Goal: Task Accomplishment & Management: Use online tool/utility

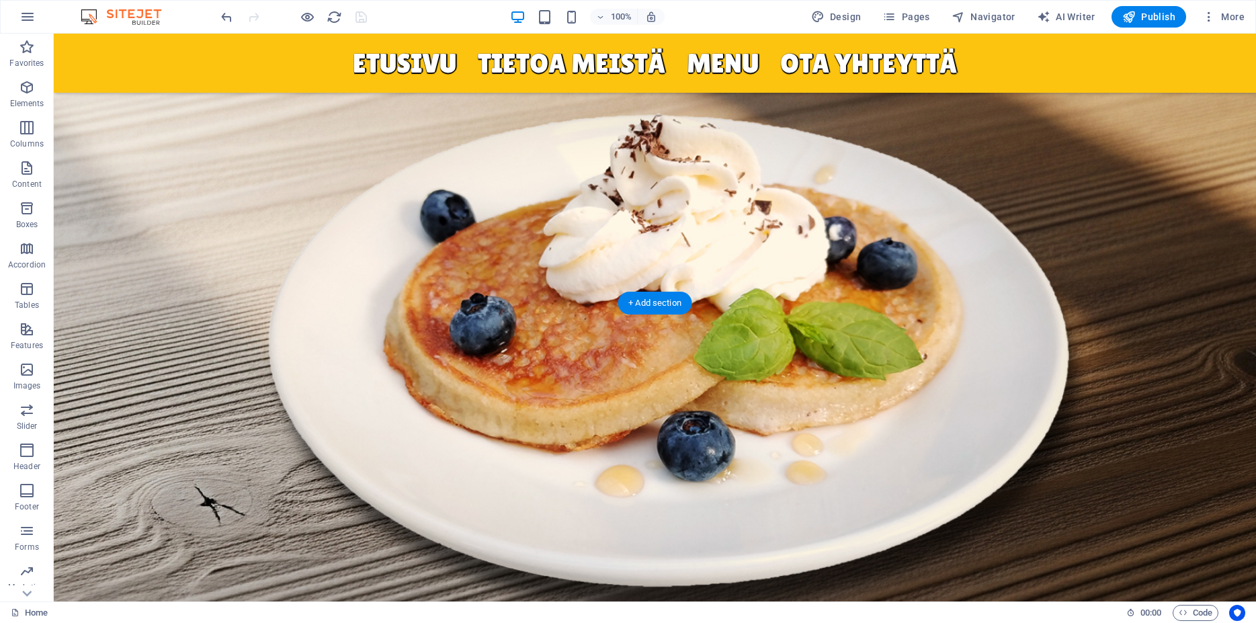
scroll to position [4521, 0]
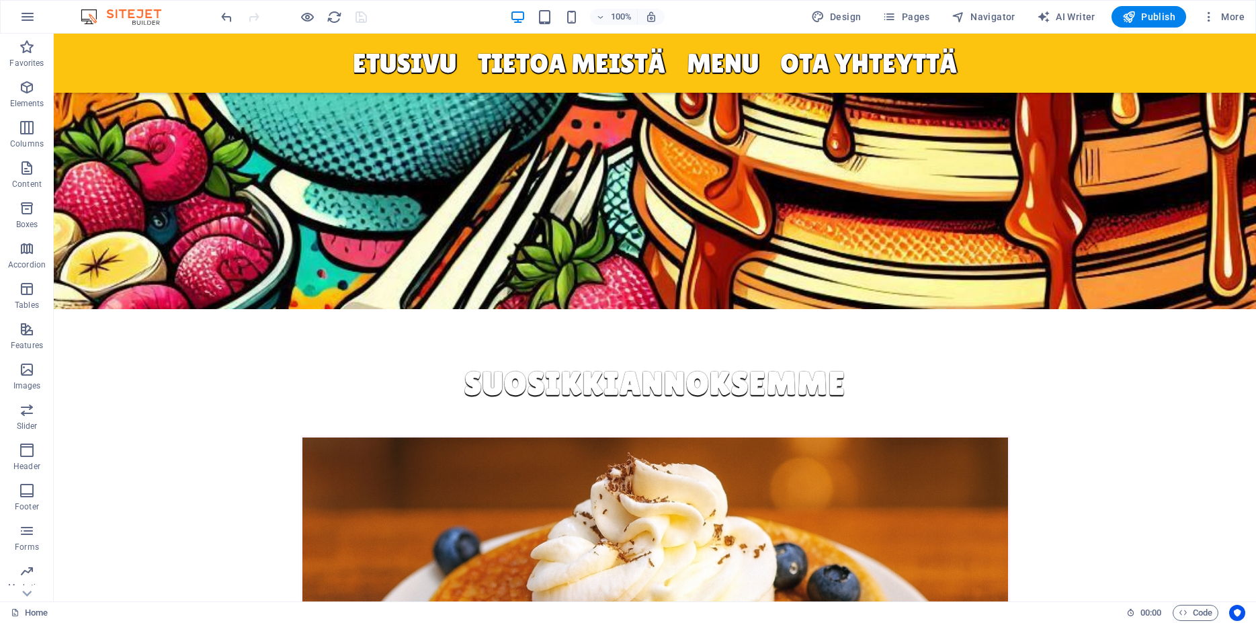
click at [317, 15] on div at bounding box center [293, 16] width 150 height 21
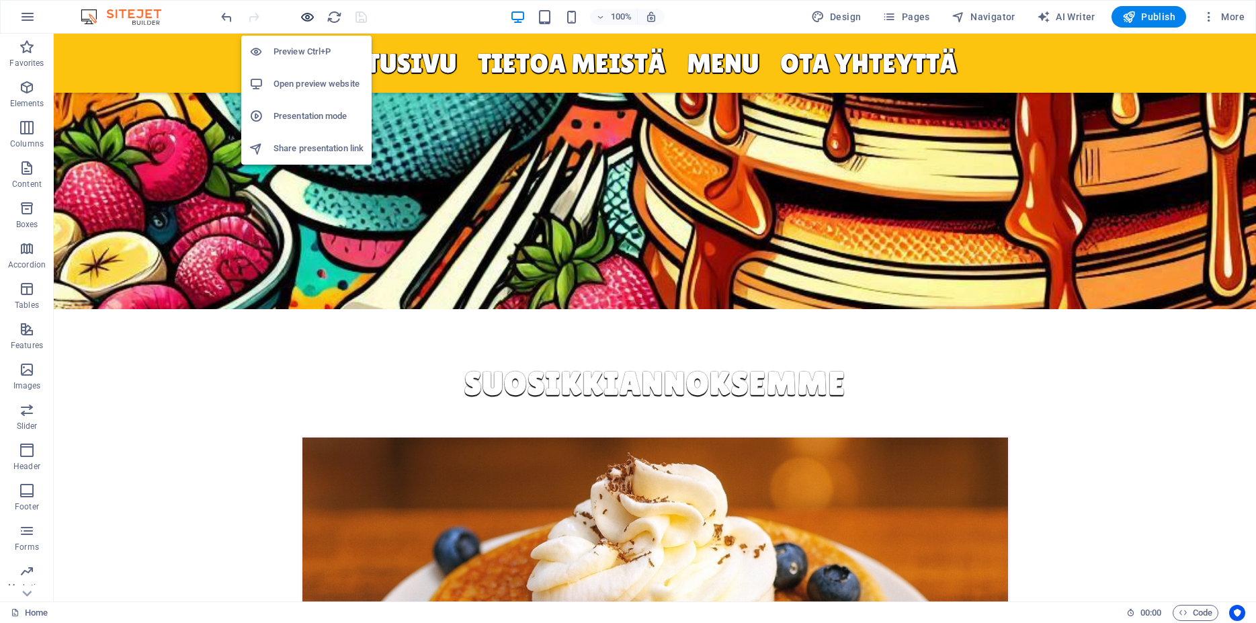
click at [309, 17] on icon "button" at bounding box center [307, 16] width 15 height 15
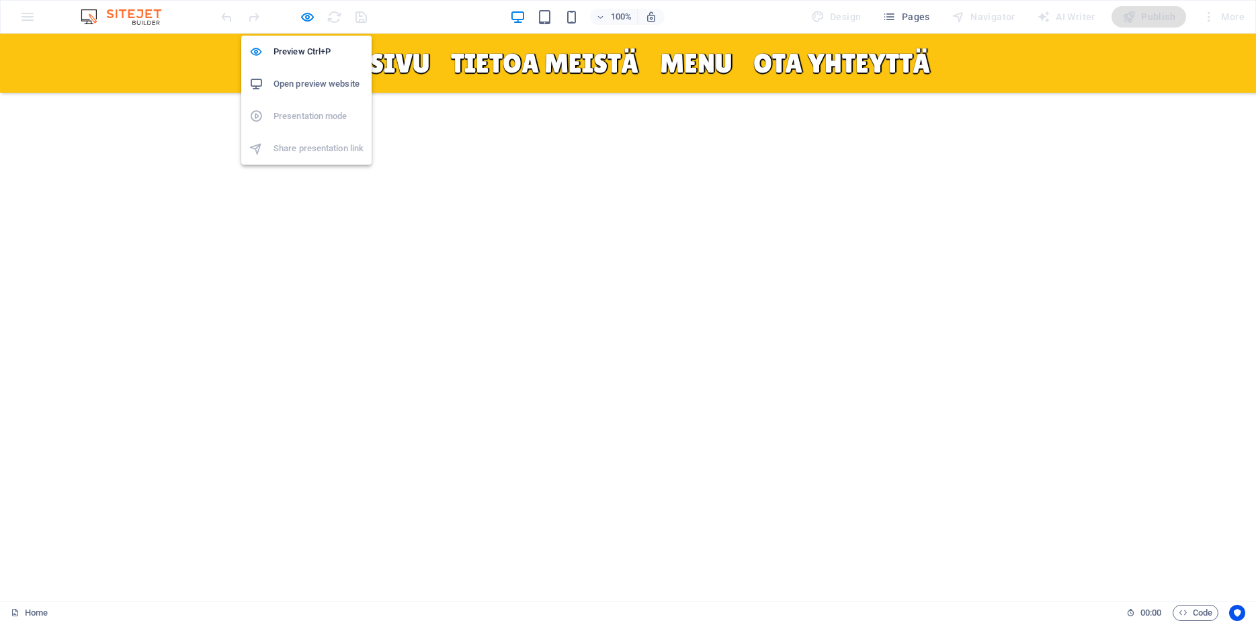
click at [309, 87] on h6 "Open preview website" at bounding box center [318, 84] width 90 height 16
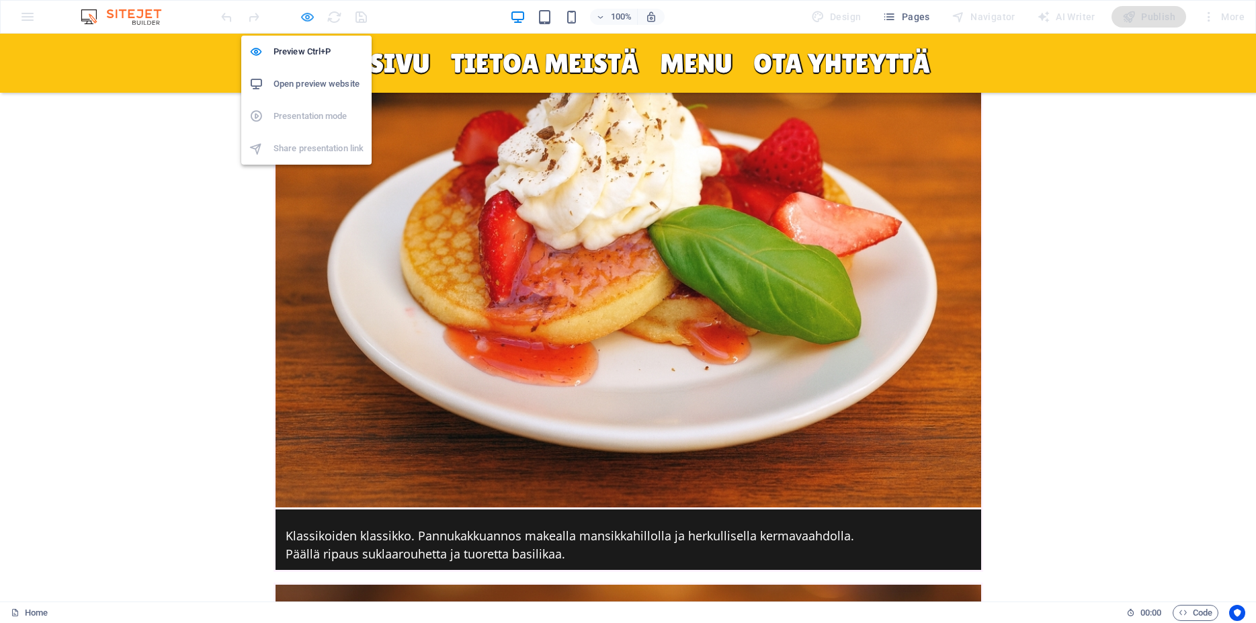
click at [307, 17] on icon "button" at bounding box center [307, 16] width 15 height 15
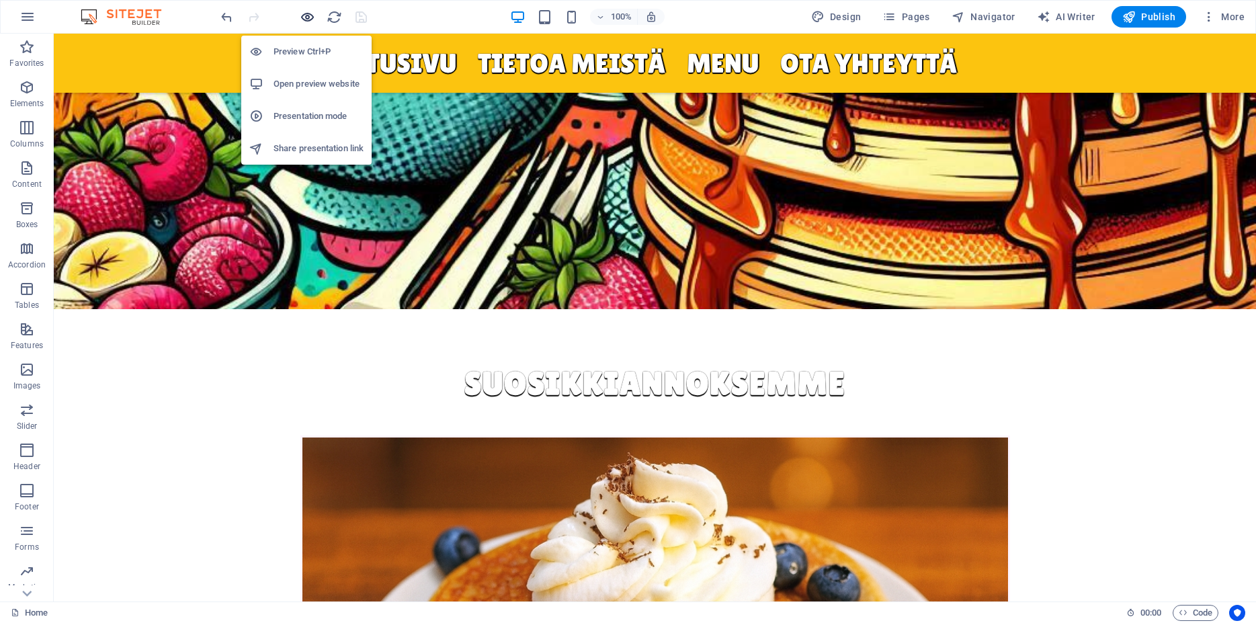
click at [307, 17] on icon "button" at bounding box center [307, 16] width 15 height 15
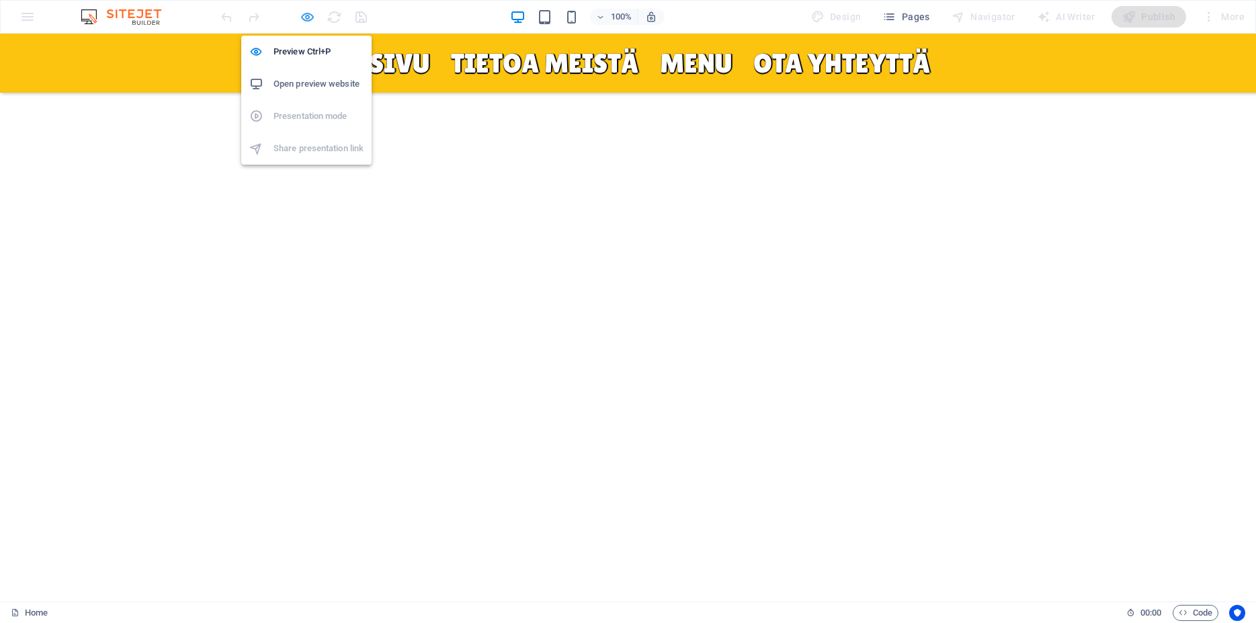
click at [307, 17] on icon "button" at bounding box center [307, 16] width 15 height 15
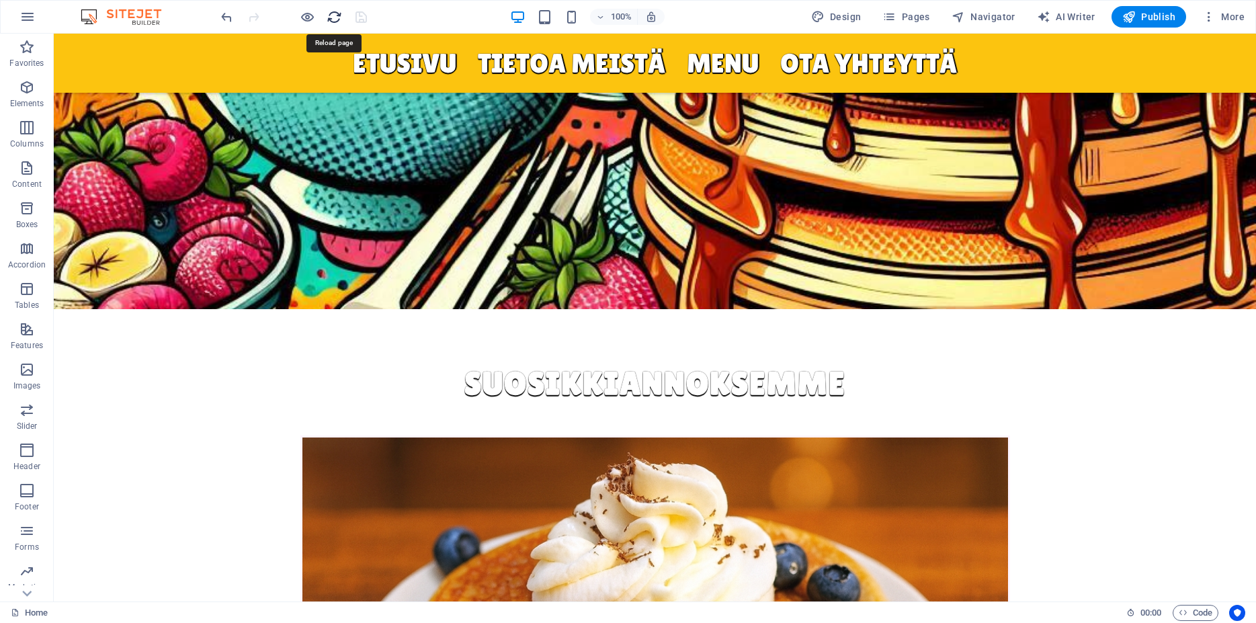
click at [332, 17] on icon "reload" at bounding box center [334, 16] width 15 height 15
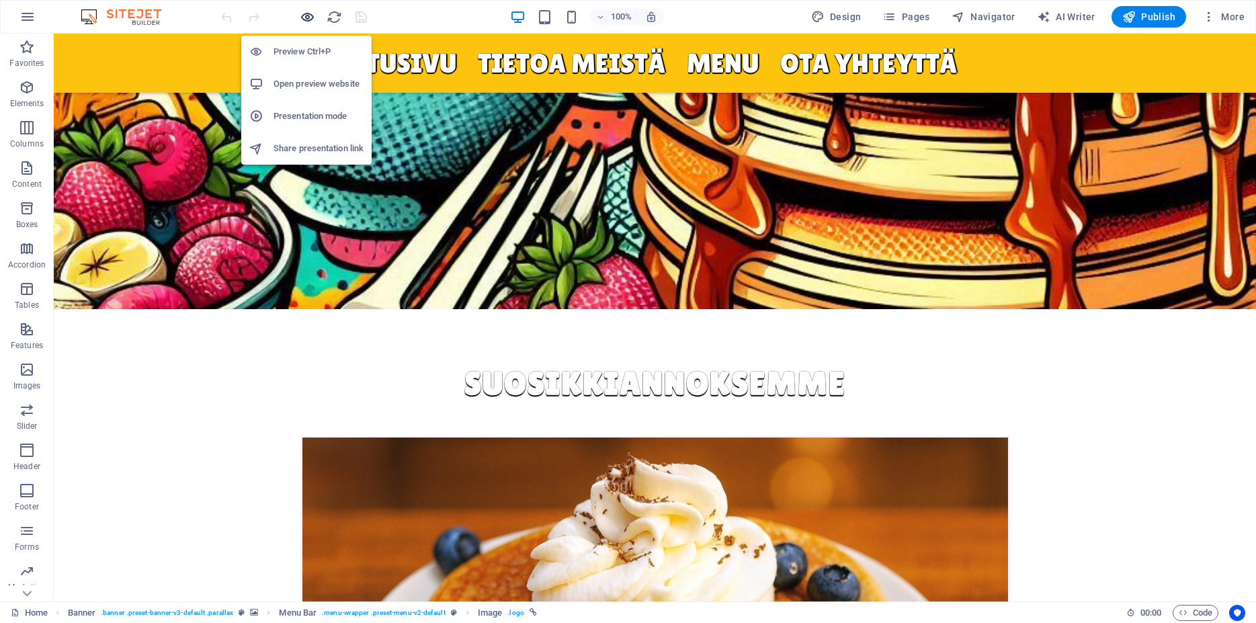
click at [306, 17] on icon "button" at bounding box center [307, 16] width 15 height 15
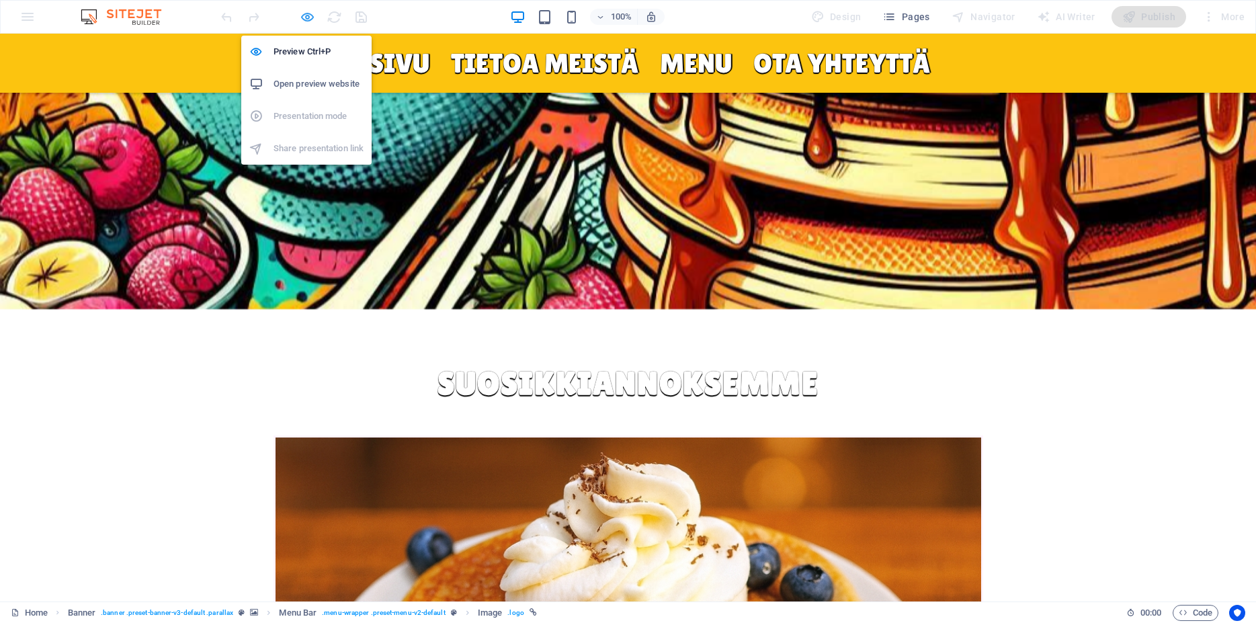
click at [306, 17] on icon "button" at bounding box center [307, 16] width 15 height 15
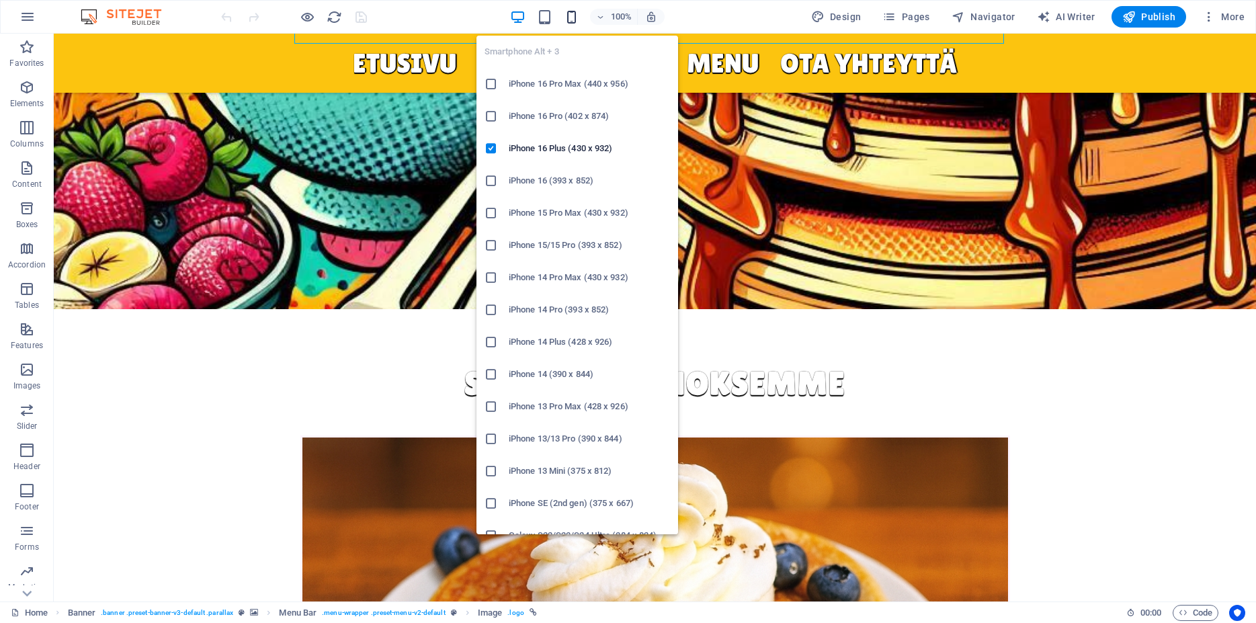
click at [570, 16] on icon "button" at bounding box center [571, 16] width 15 height 15
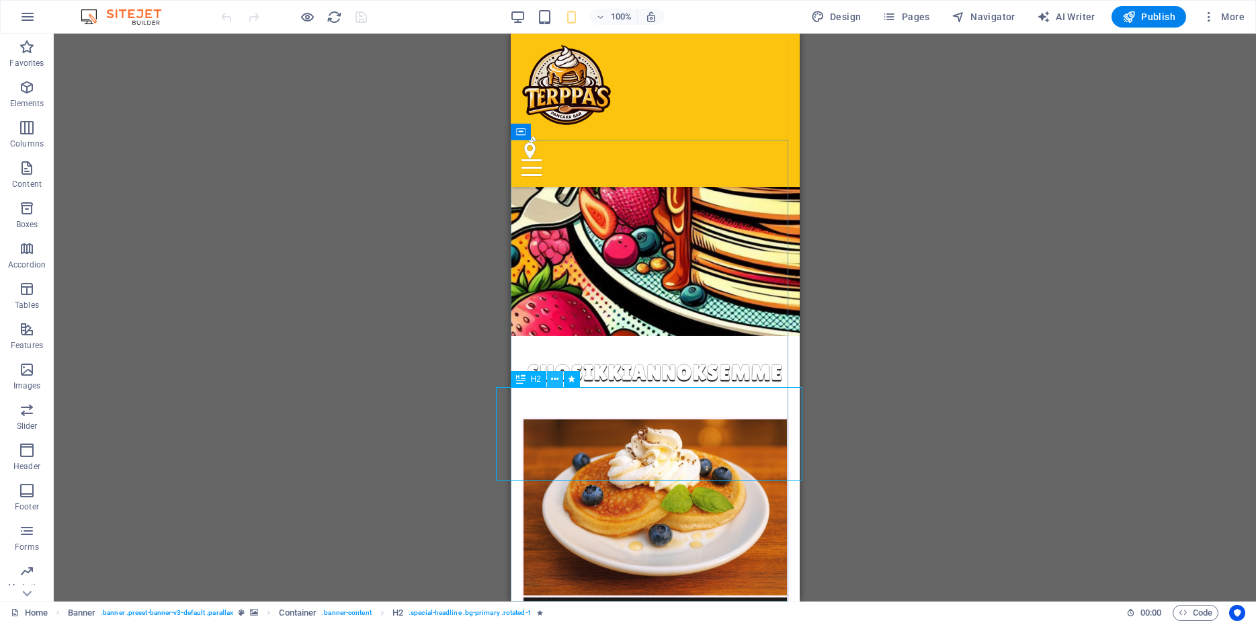
click at [555, 379] on icon at bounding box center [554, 379] width 7 height 14
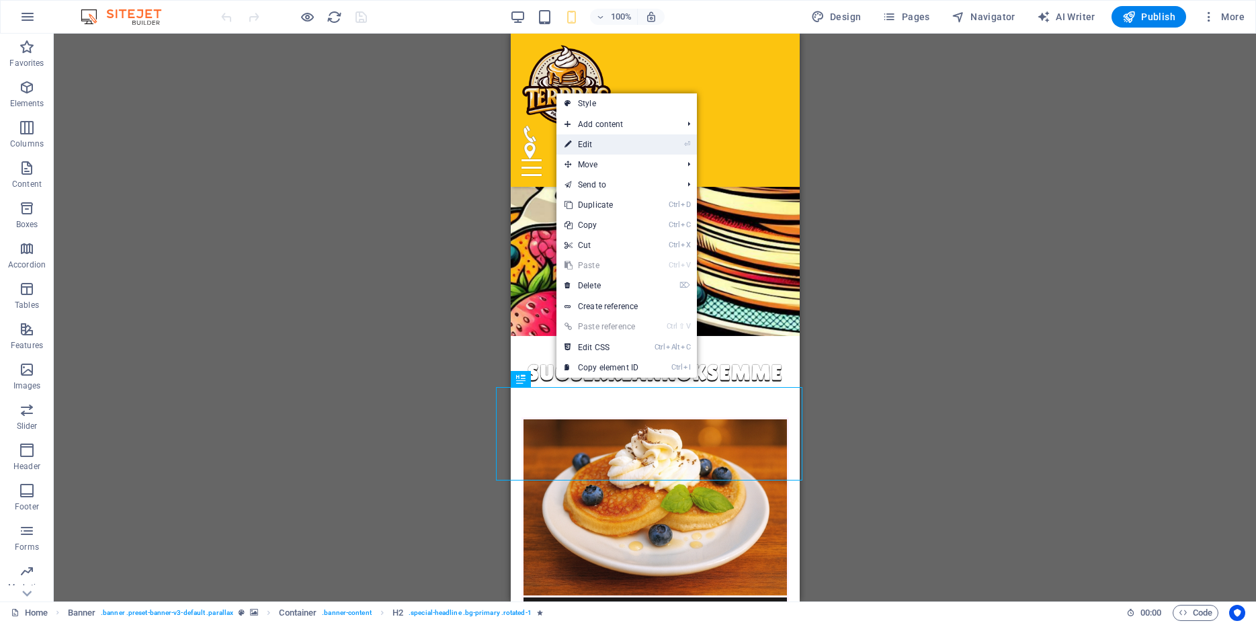
click at [620, 142] on link "⏎ Edit" at bounding box center [601, 144] width 90 height 20
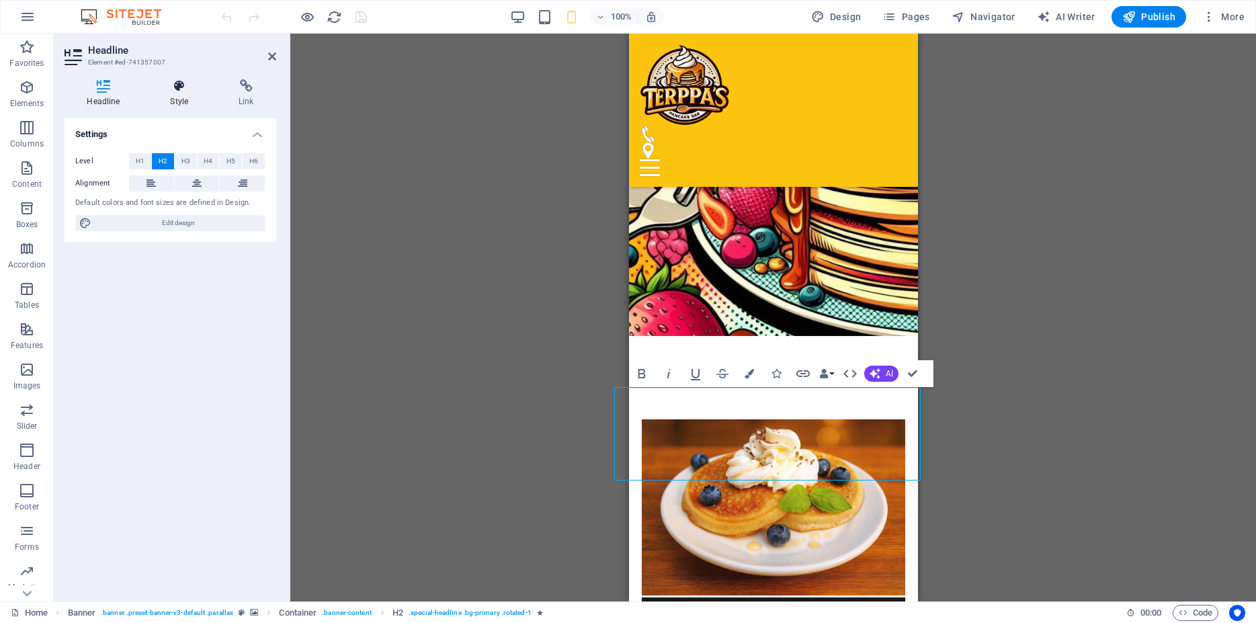
click at [182, 93] on icon at bounding box center [179, 85] width 63 height 13
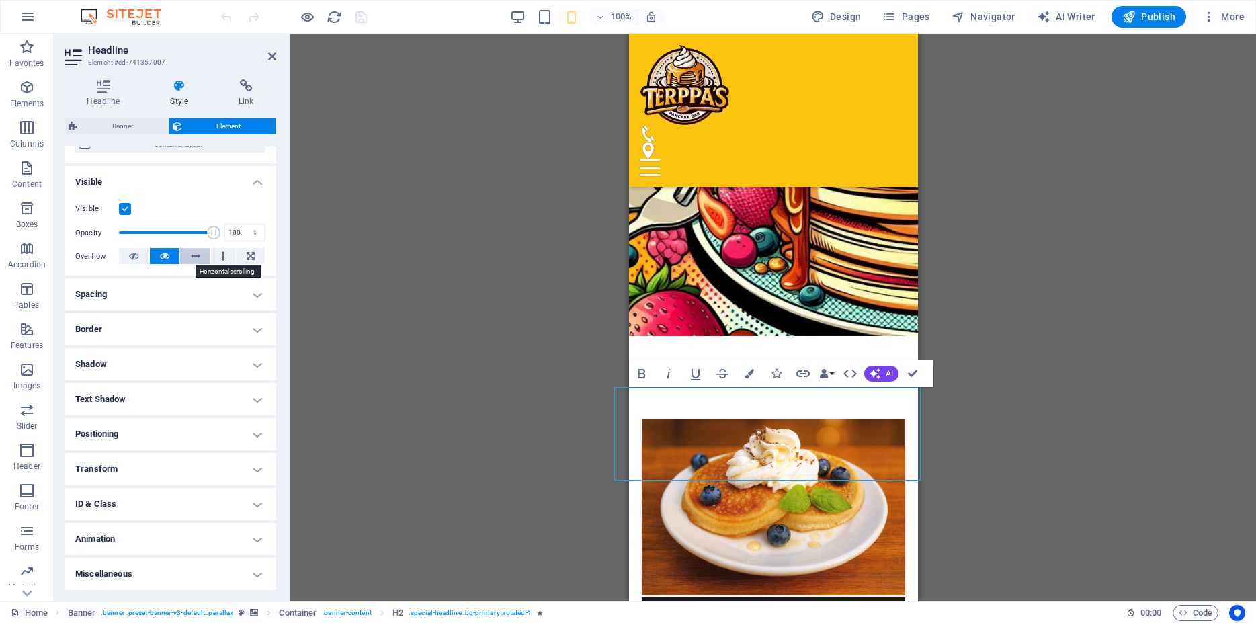
click at [191, 260] on icon at bounding box center [195, 256] width 9 height 16
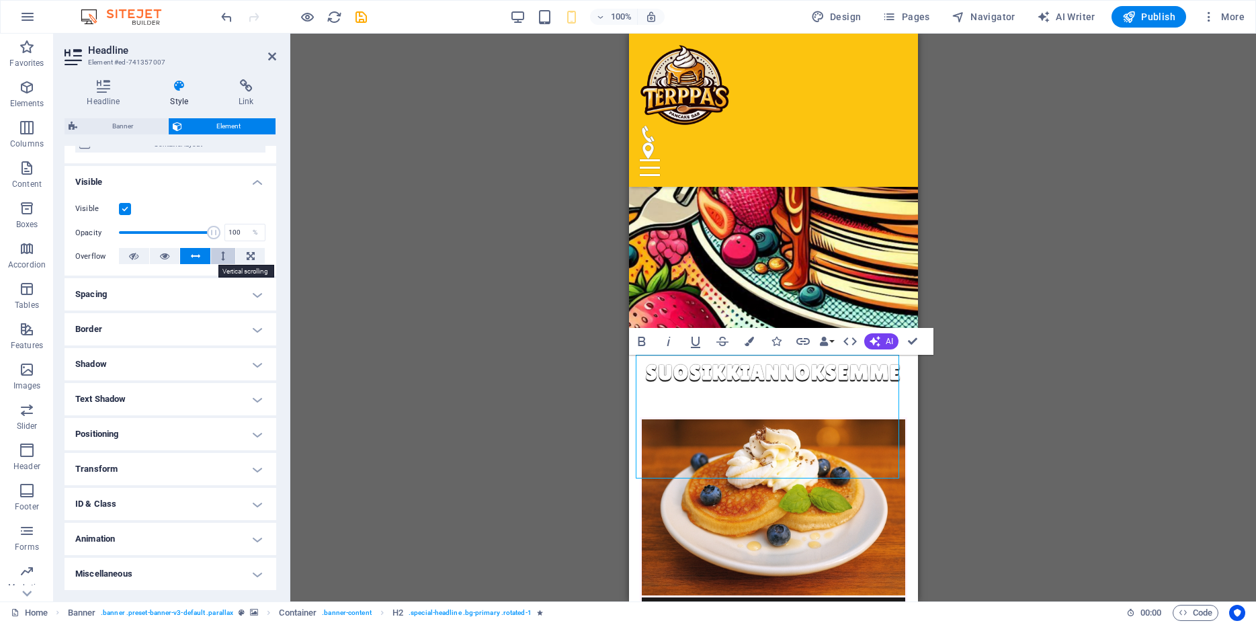
click at [212, 255] on button at bounding box center [223, 256] width 25 height 16
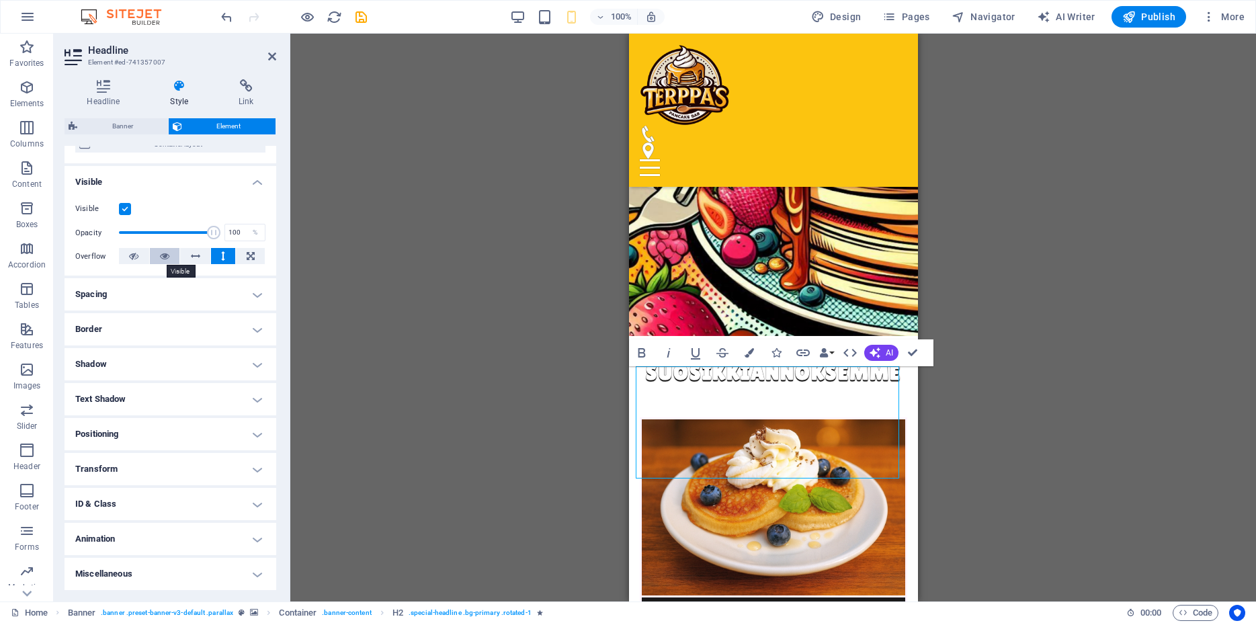
click at [162, 258] on icon at bounding box center [164, 256] width 9 height 16
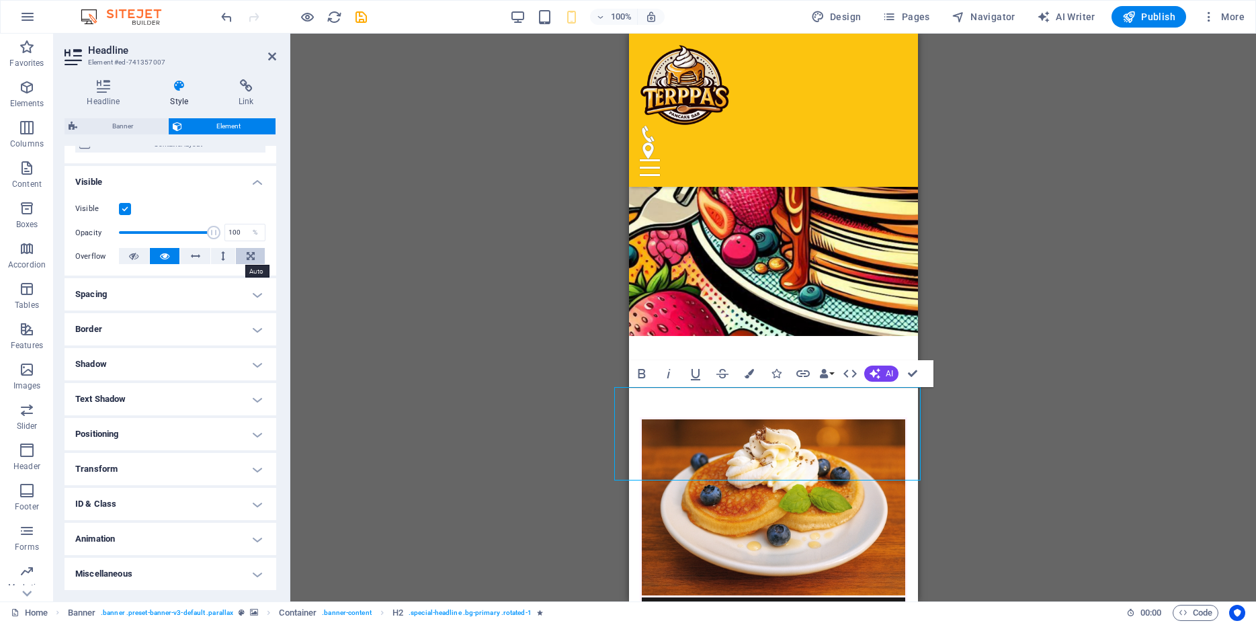
click at [247, 255] on icon at bounding box center [251, 256] width 8 height 16
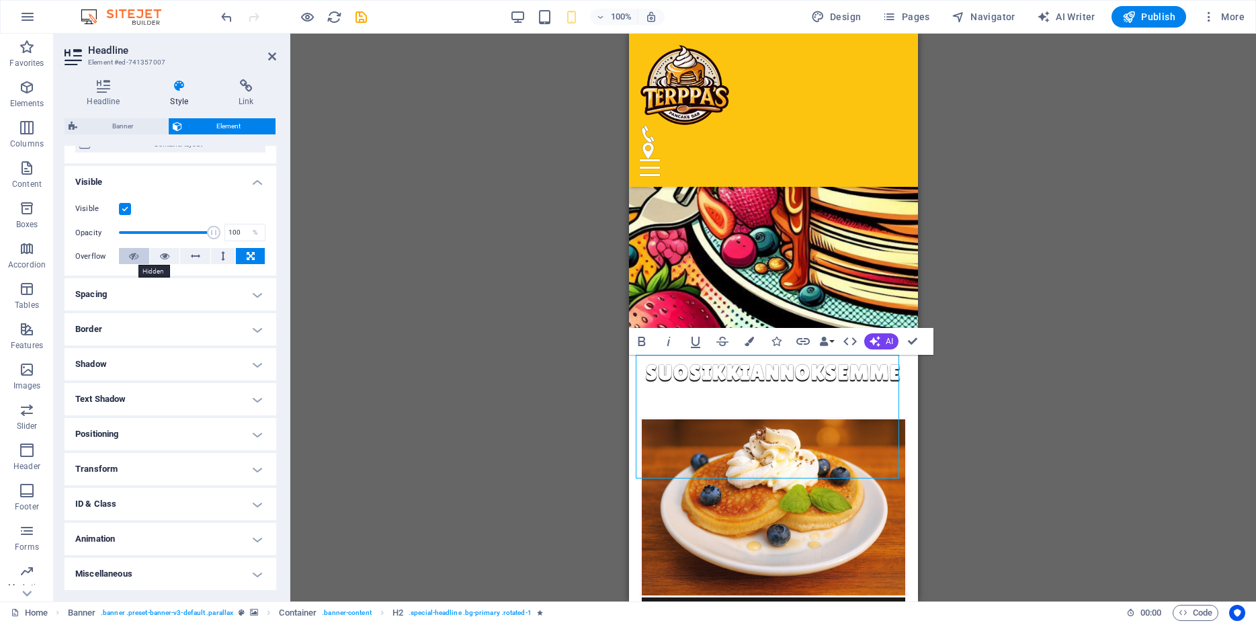
click at [133, 260] on icon at bounding box center [133, 256] width 9 height 16
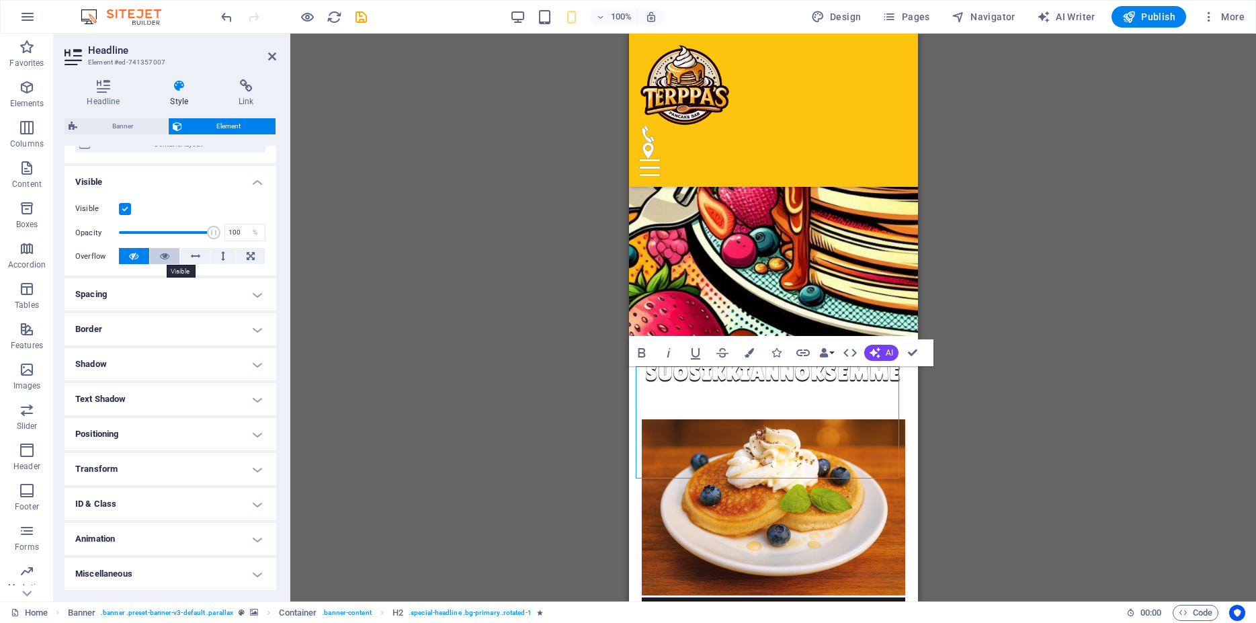
click at [167, 257] on button at bounding box center [165, 256] width 30 height 16
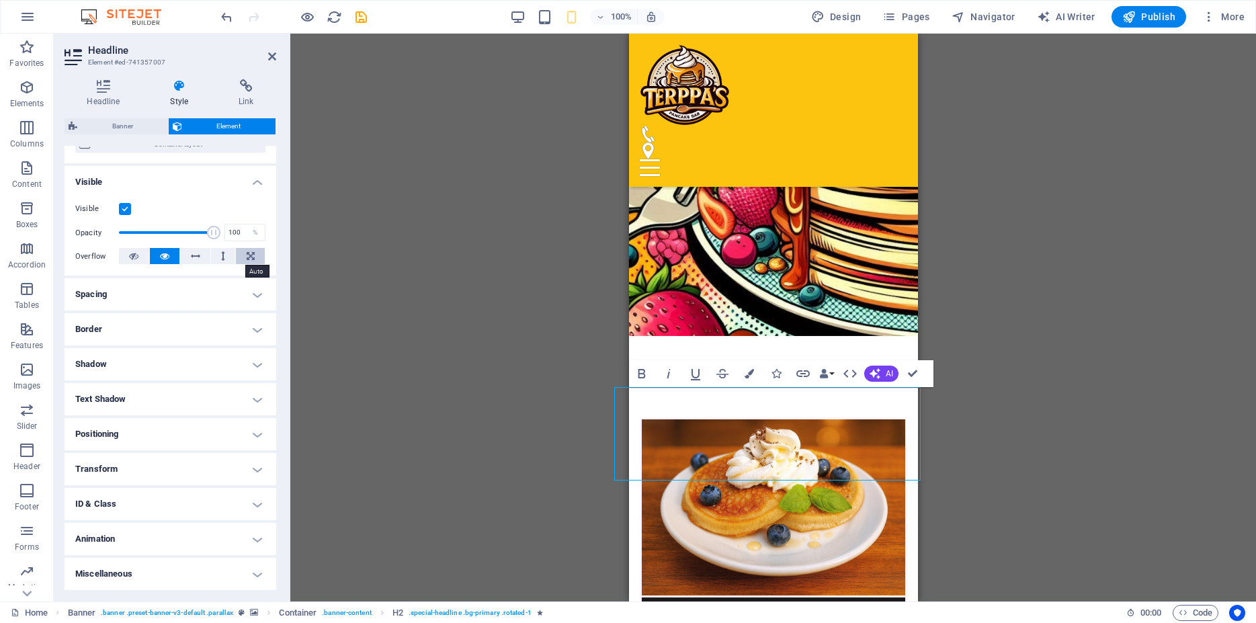
click at [245, 253] on button at bounding box center [250, 256] width 29 height 16
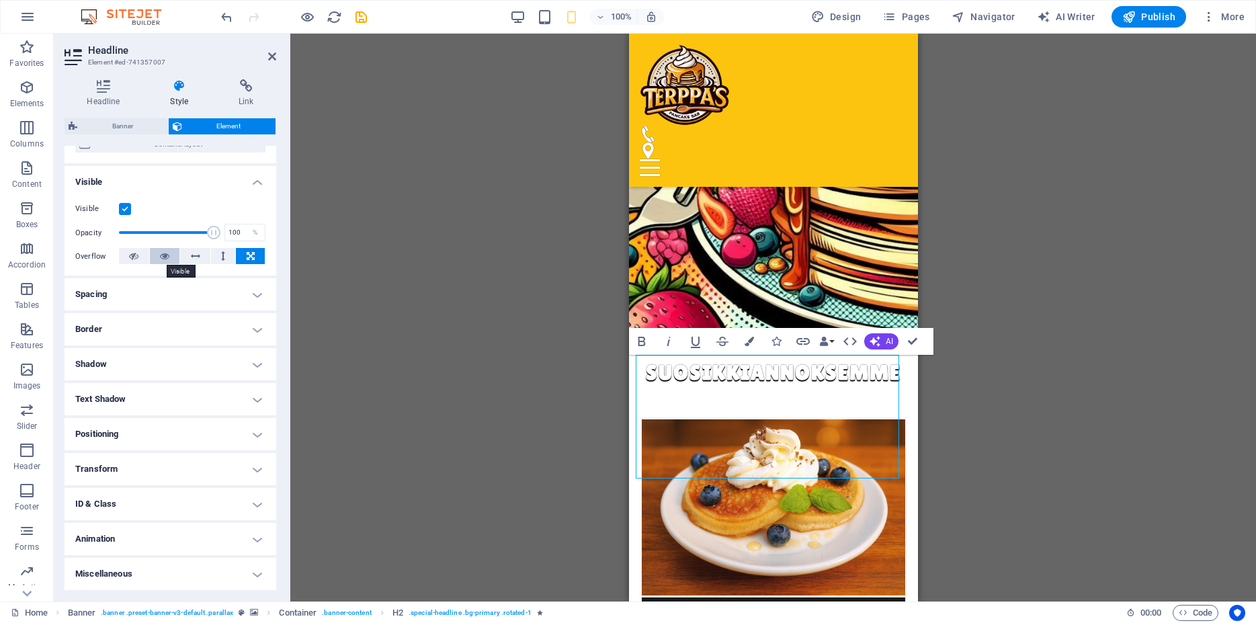
click at [160, 257] on icon at bounding box center [164, 256] width 9 height 16
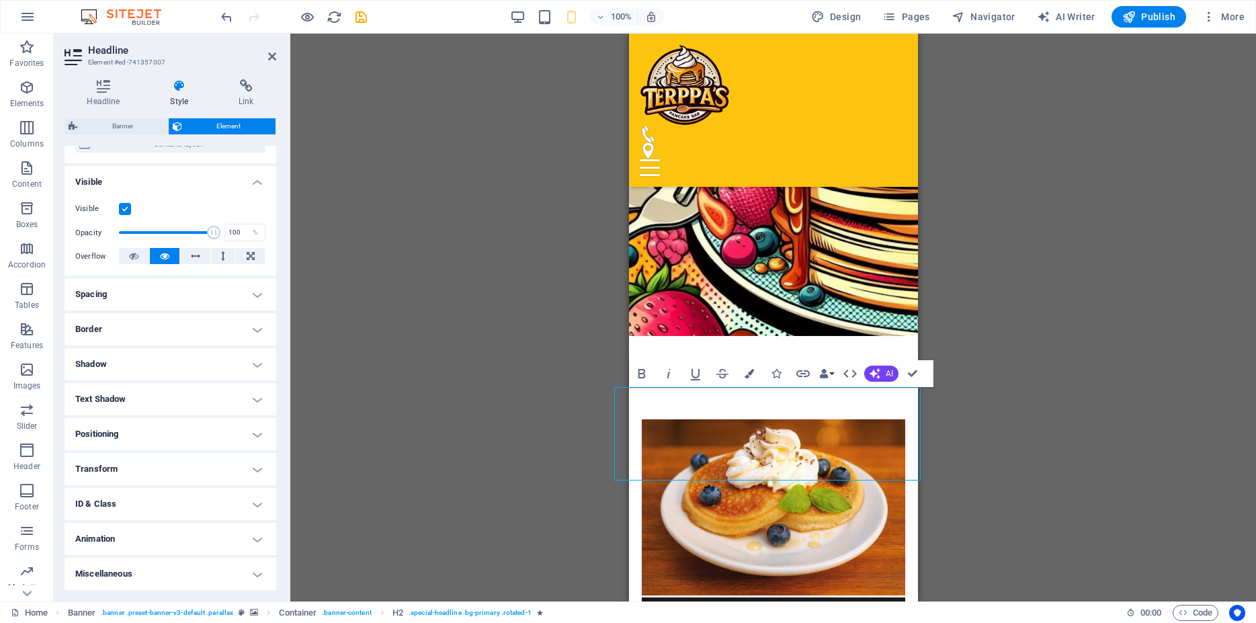
click at [977, 353] on div "Menu Banner Banner Menu Bar Container Banner Image H2 H2 Bold Italic Underline …" at bounding box center [772, 318] width 965 height 568
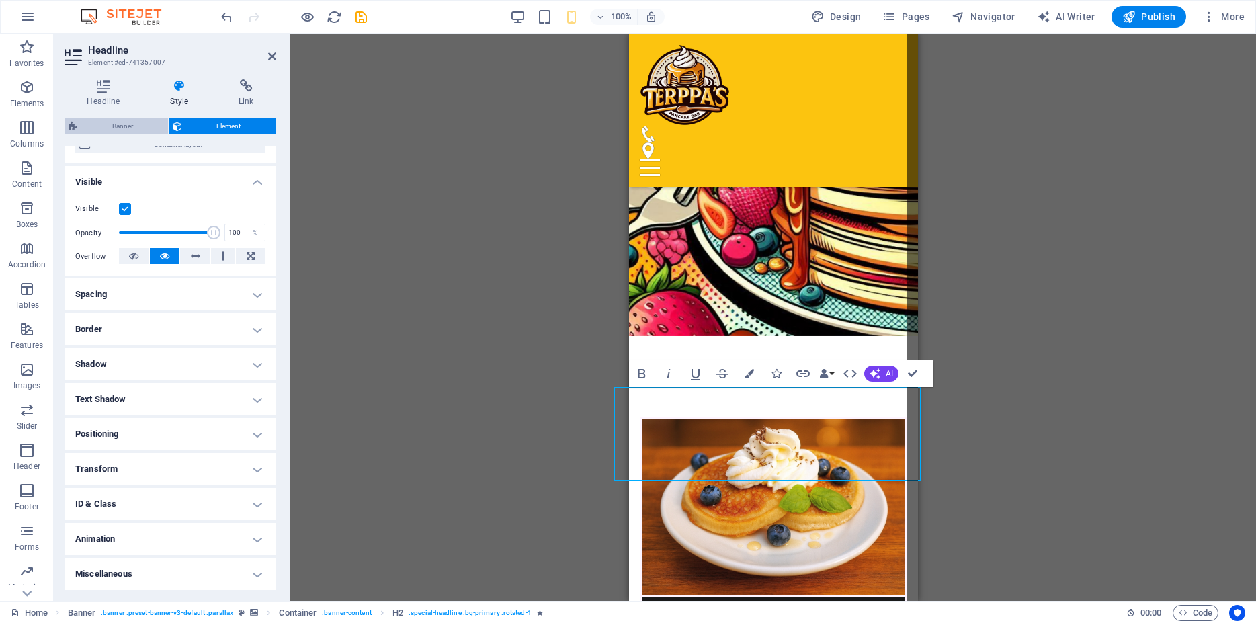
click at [117, 126] on span "Banner" at bounding box center [122, 126] width 83 height 16
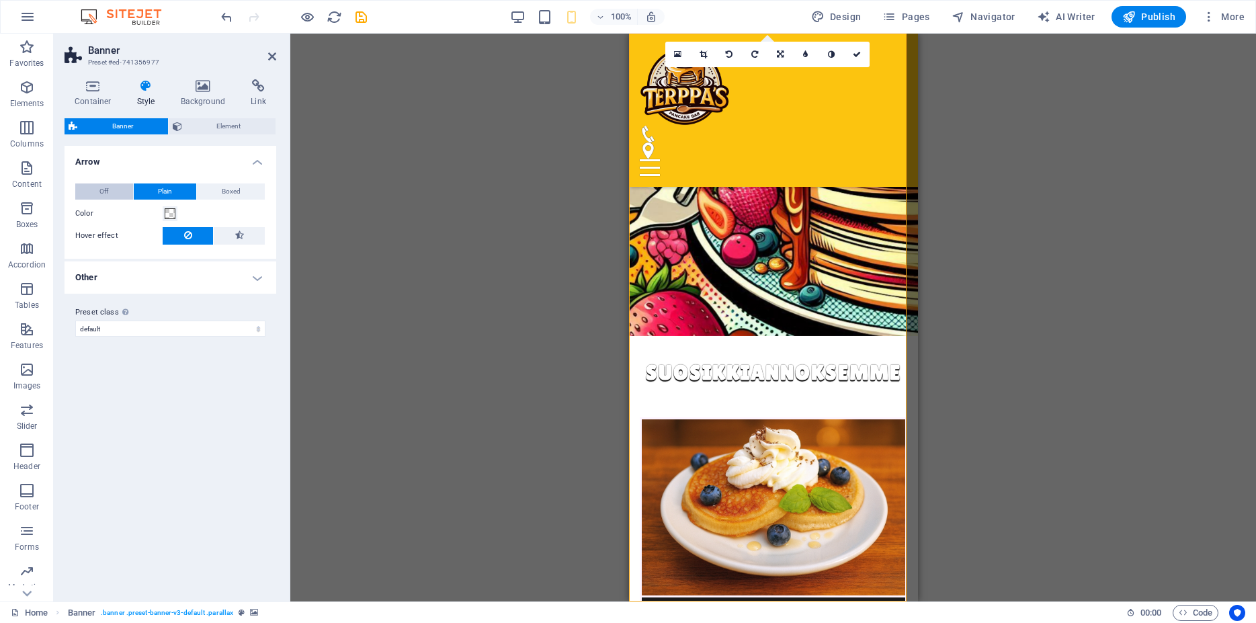
click at [91, 191] on button "Off" at bounding box center [104, 191] width 58 height 16
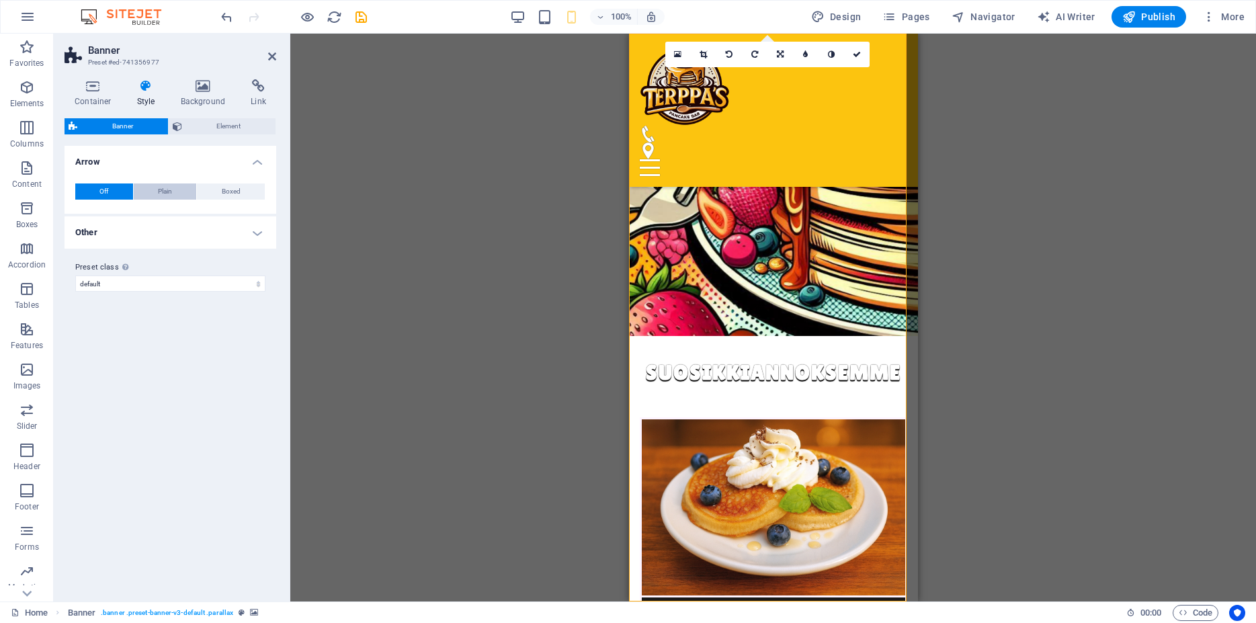
click at [174, 187] on button "Plain" at bounding box center [165, 191] width 63 height 16
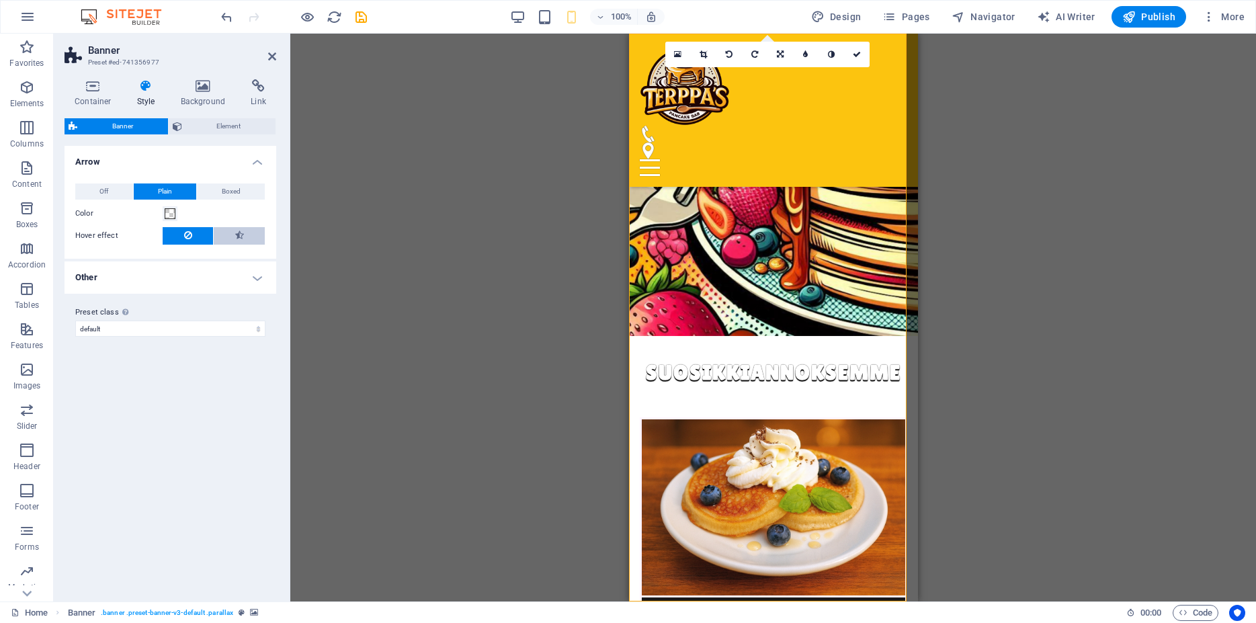
click at [219, 234] on button at bounding box center [239, 235] width 51 height 17
click at [194, 233] on button at bounding box center [188, 235] width 50 height 17
click at [228, 189] on span "Boxed" at bounding box center [231, 191] width 19 height 16
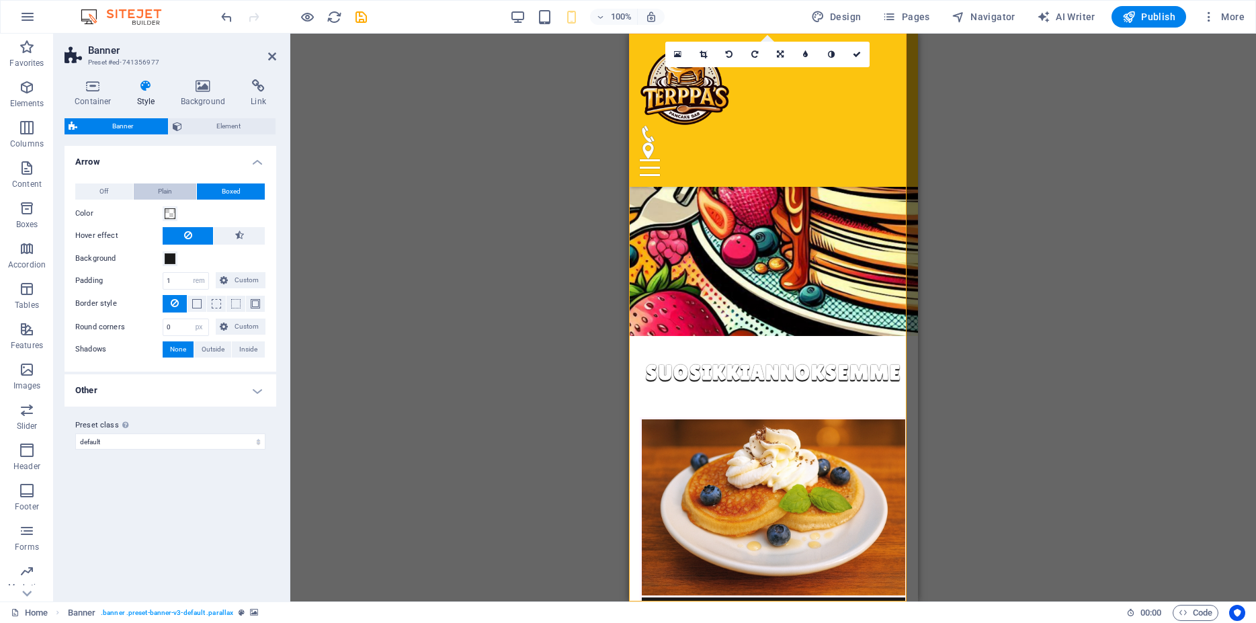
click at [178, 190] on button "Plain" at bounding box center [165, 191] width 63 height 16
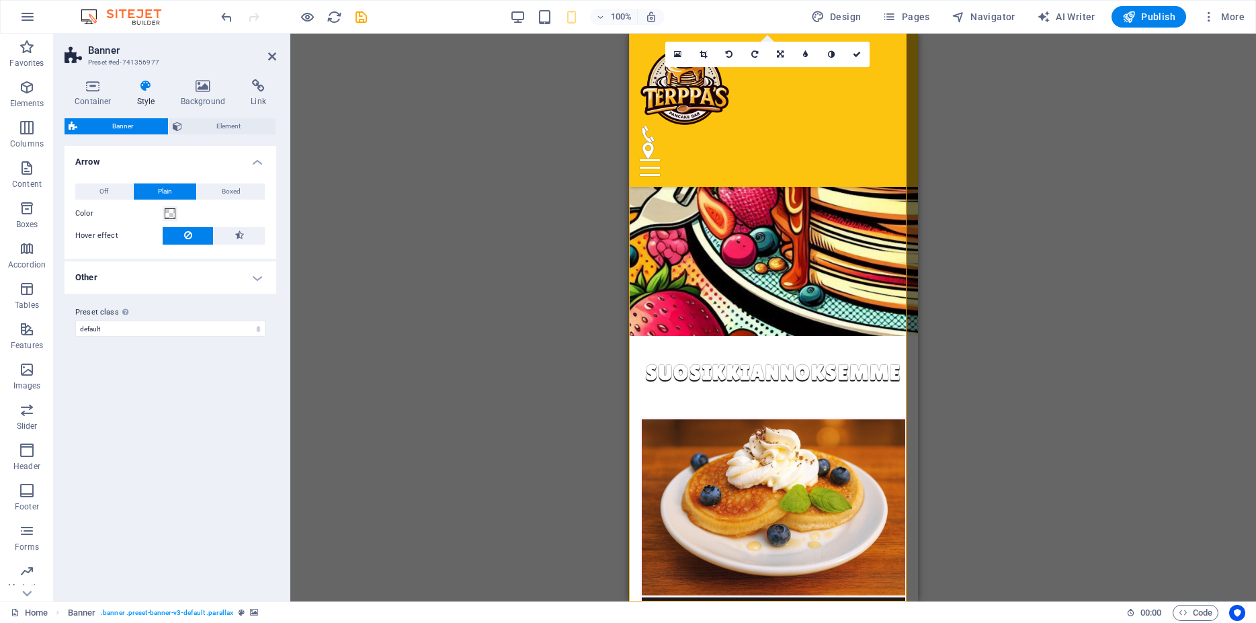
click at [262, 274] on h4 "Other" at bounding box center [170, 277] width 212 height 32
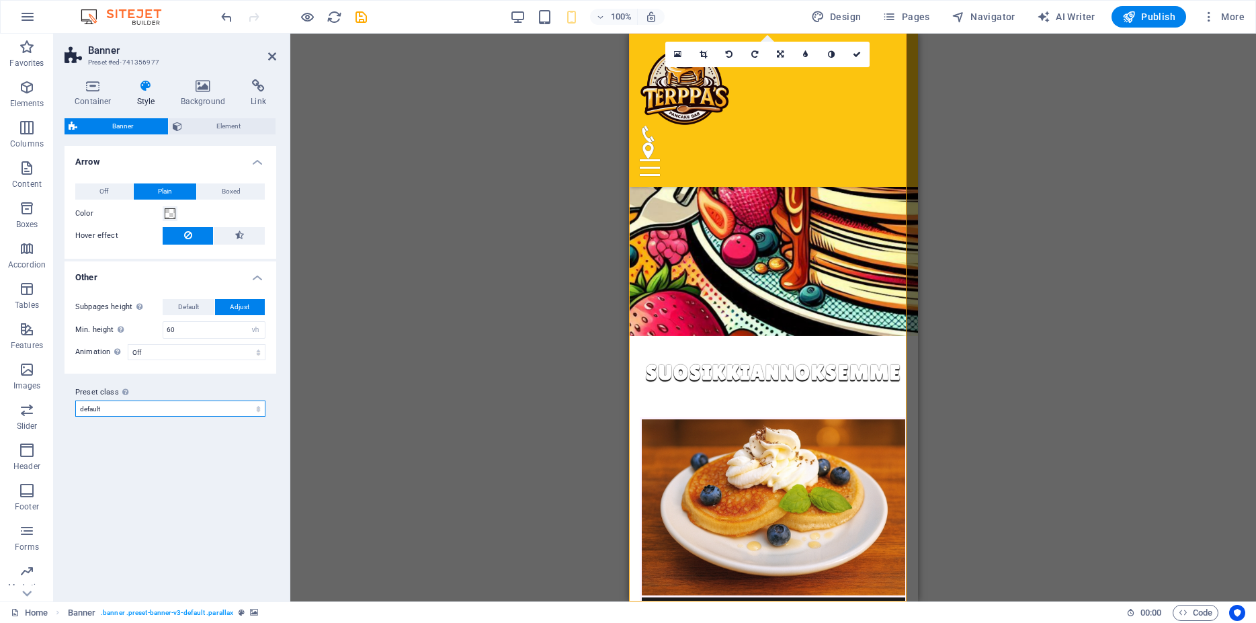
click at [75, 400] on select "default Add preset class" at bounding box center [170, 408] width 190 height 16
click at [169, 406] on select "default Add preset class" at bounding box center [170, 408] width 190 height 16
click at [218, 121] on span "Element" at bounding box center [229, 126] width 86 height 16
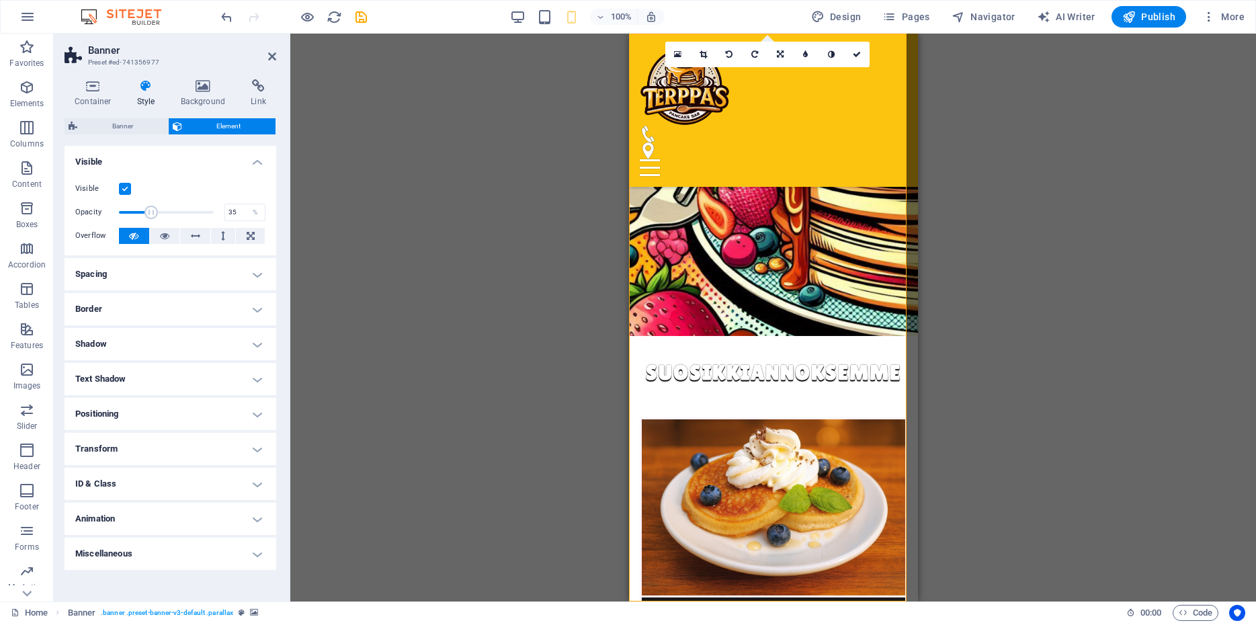
drag, startPoint x: 213, startPoint y: 210, endPoint x: 152, endPoint y: 203, distance: 61.5
click at [152, 203] on span at bounding box center [166, 212] width 95 height 20
type input "100"
drag, startPoint x: 150, startPoint y: 214, endPoint x: 241, endPoint y: 226, distance: 91.5
click at [240, 226] on div "Visible Opacity 100 % Overflow" at bounding box center [170, 212] width 212 height 85
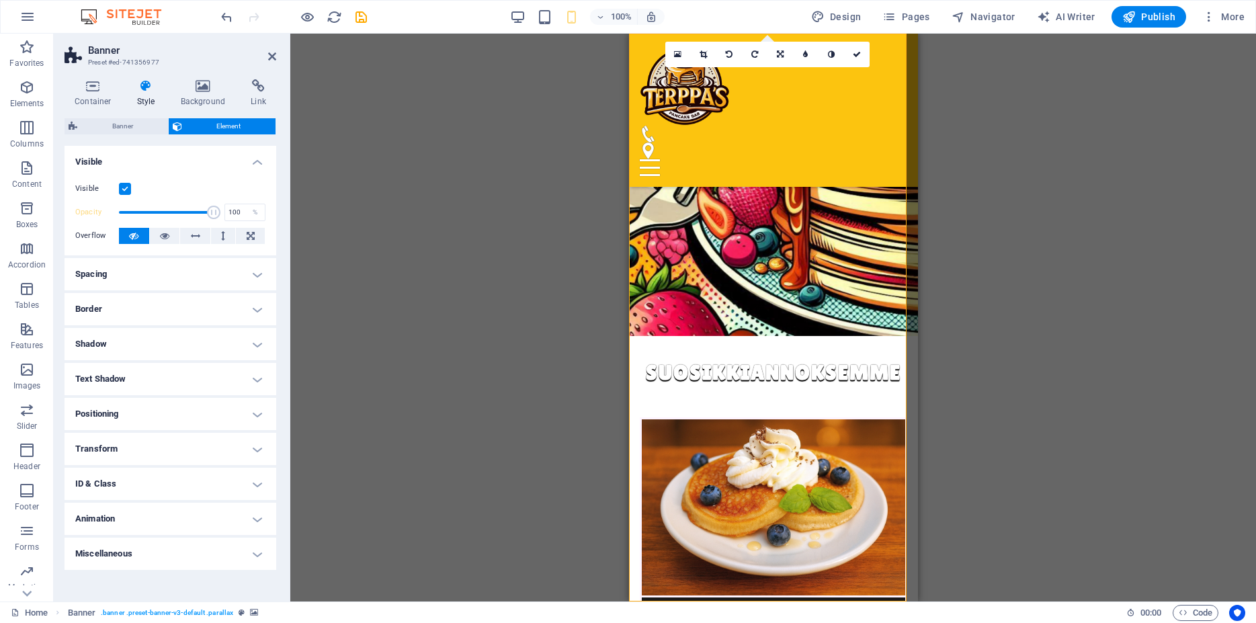
click at [127, 191] on label at bounding box center [125, 189] width 12 height 12
click at [0, 0] on input "Visible" at bounding box center [0, 0] width 0 height 0
click at [123, 190] on label at bounding box center [125, 189] width 12 height 12
click at [0, 0] on input "Visible" at bounding box center [0, 0] width 0 height 0
click at [122, 486] on h4 "ID & Class" at bounding box center [170, 484] width 212 height 32
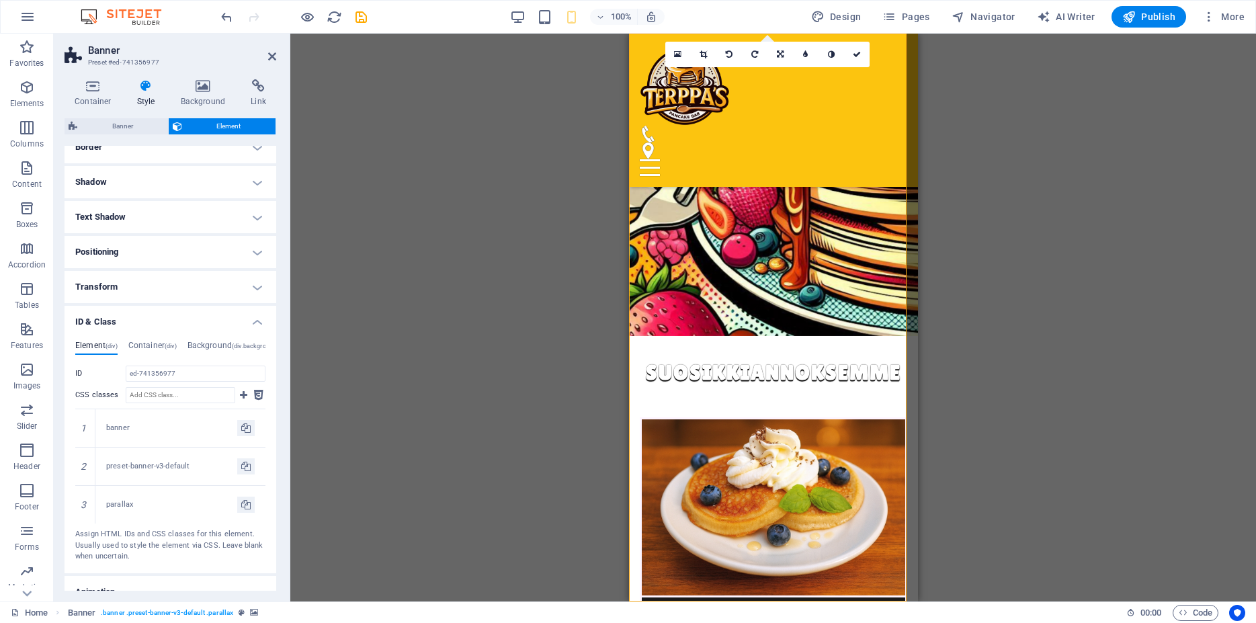
scroll to position [181, 0]
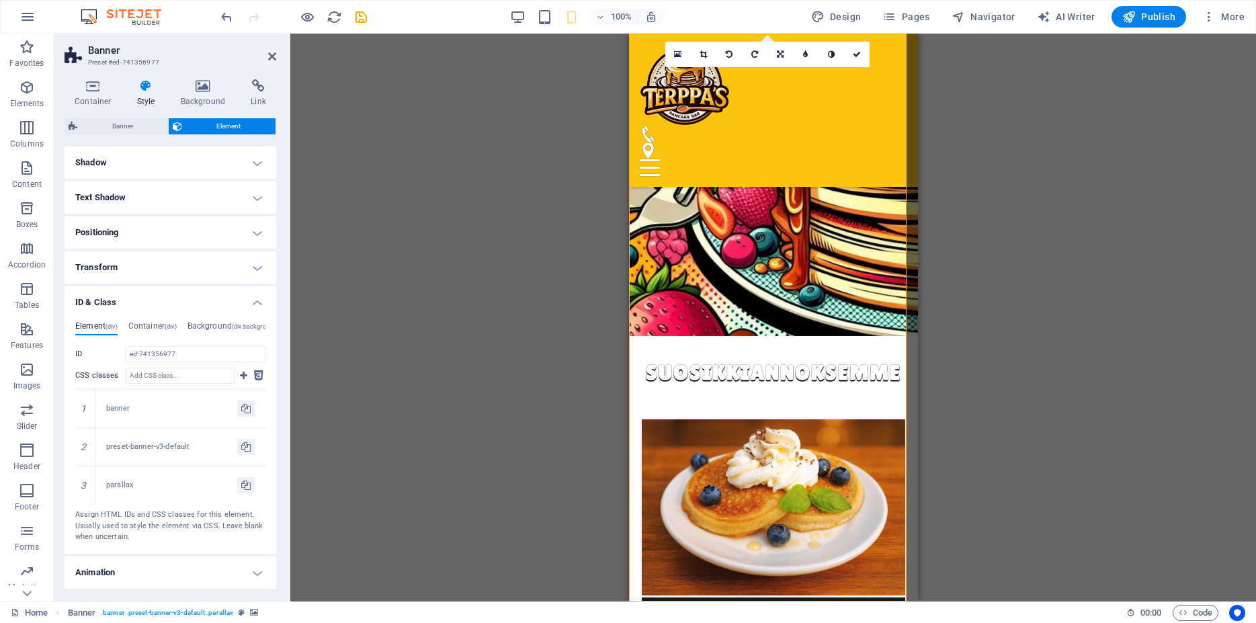
click at [146, 268] on h4 "Transform" at bounding box center [170, 267] width 212 height 32
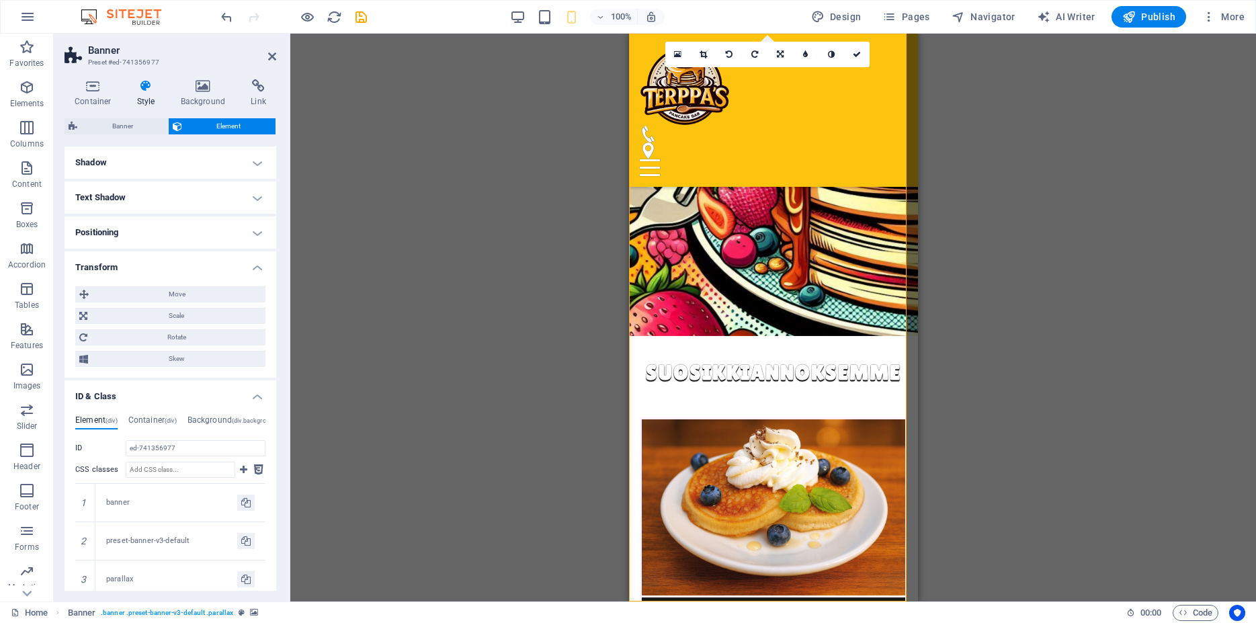
click at [161, 236] on h4 "Positioning" at bounding box center [170, 232] width 212 height 32
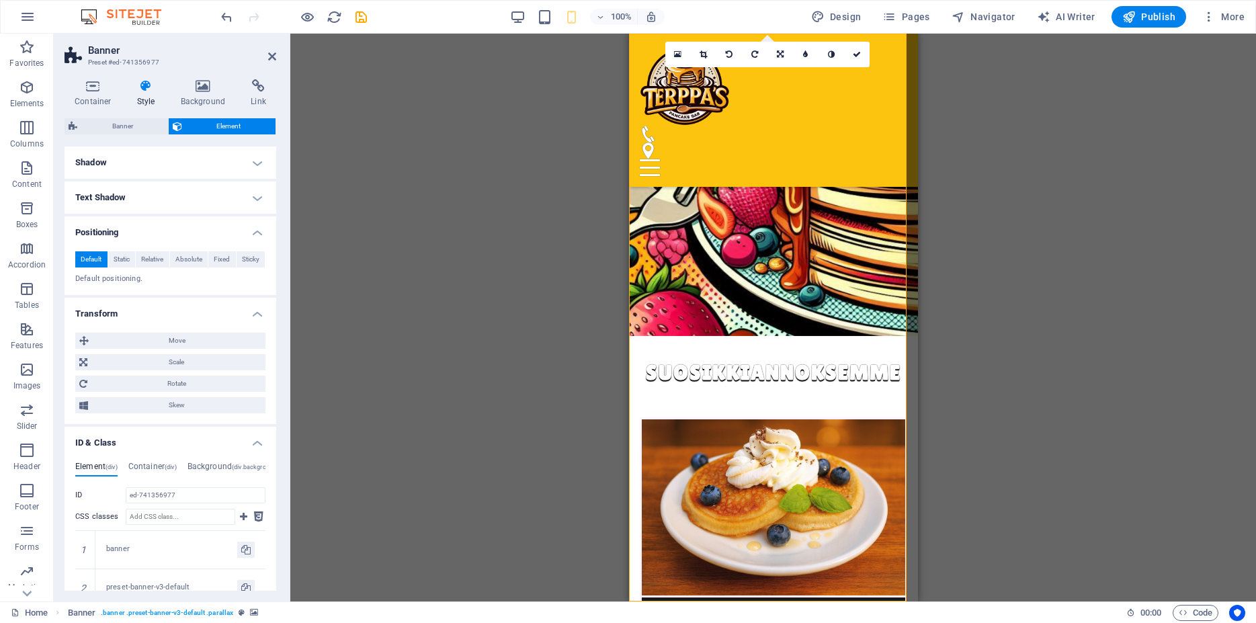
click at [161, 201] on h4 "Text Shadow" at bounding box center [170, 197] width 212 height 32
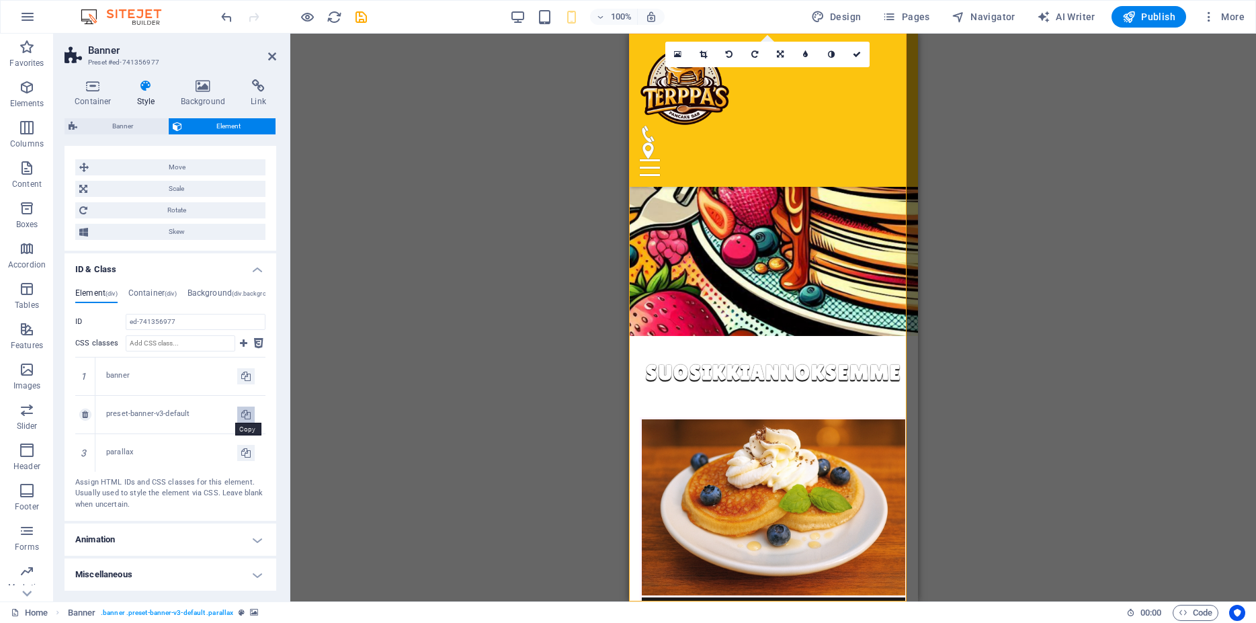
scroll to position [0, 0]
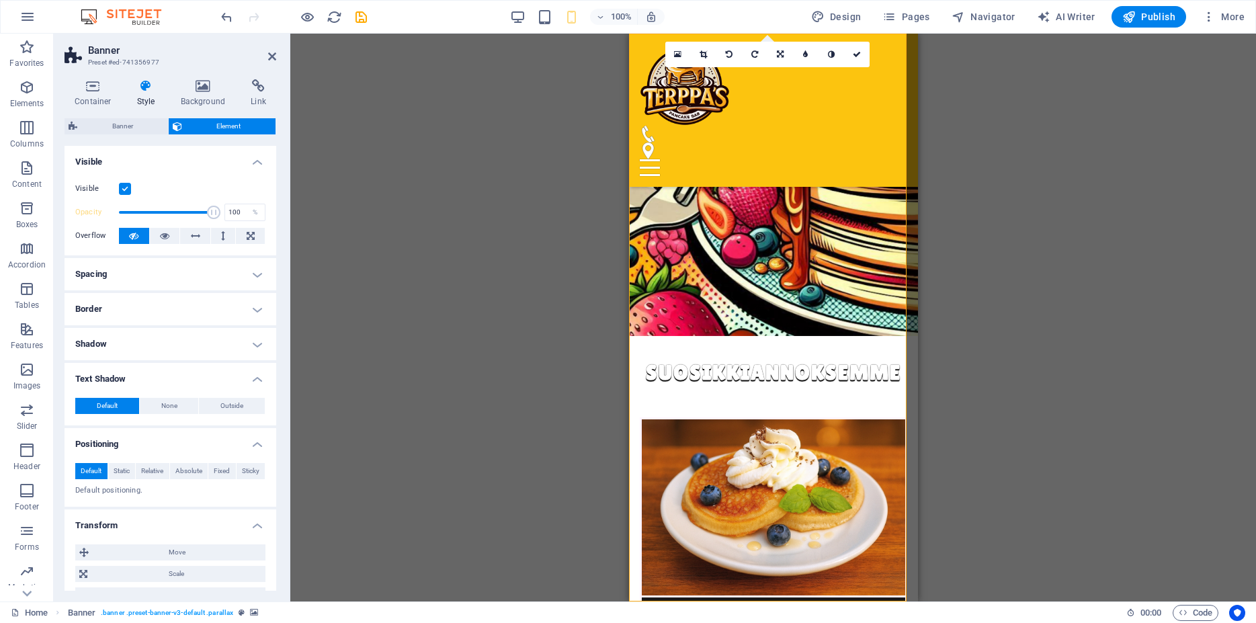
click at [181, 335] on h4 "Shadow" at bounding box center [170, 344] width 212 height 32
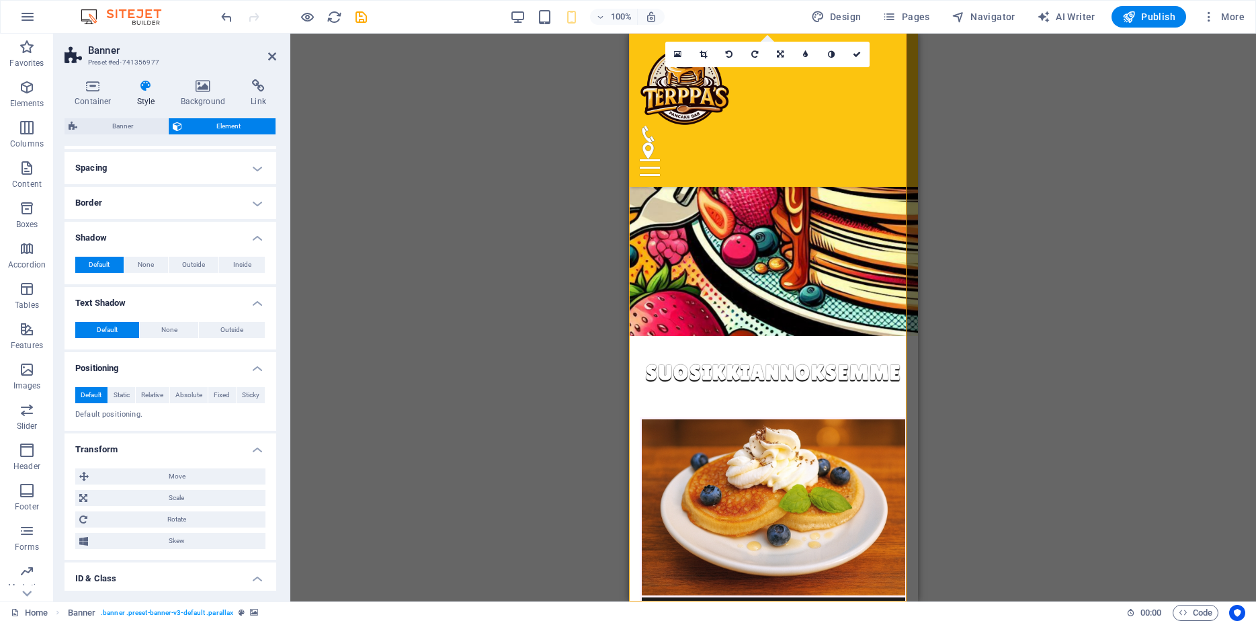
scroll to position [121, 0]
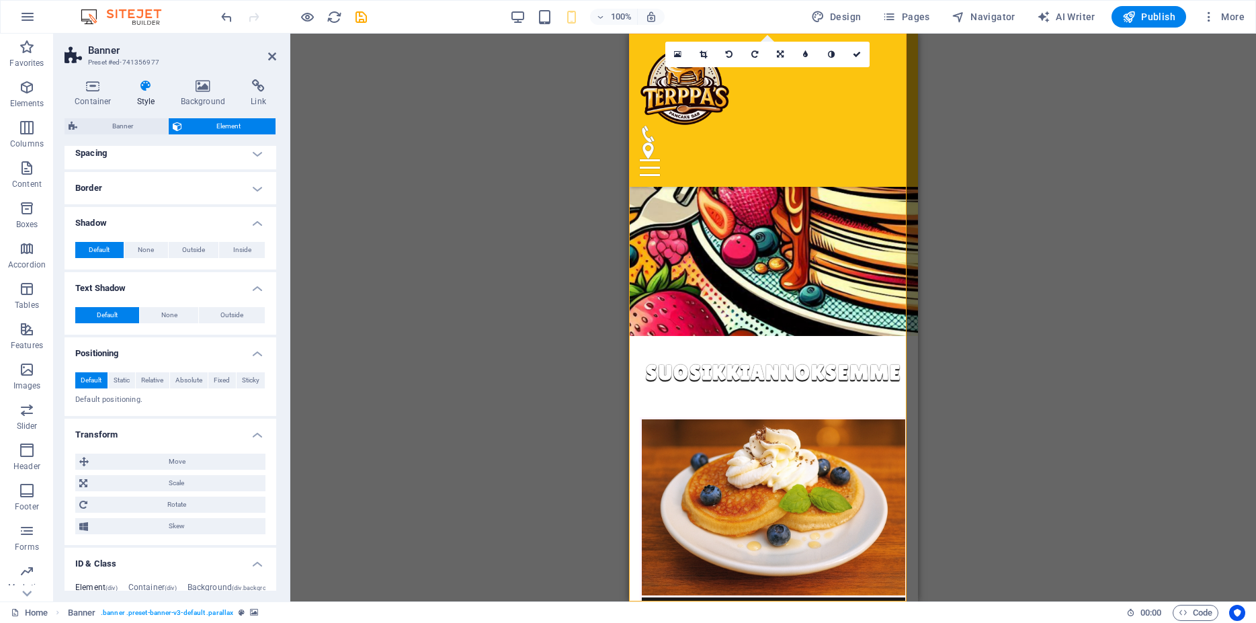
click at [148, 193] on h4 "Border" at bounding box center [170, 188] width 212 height 32
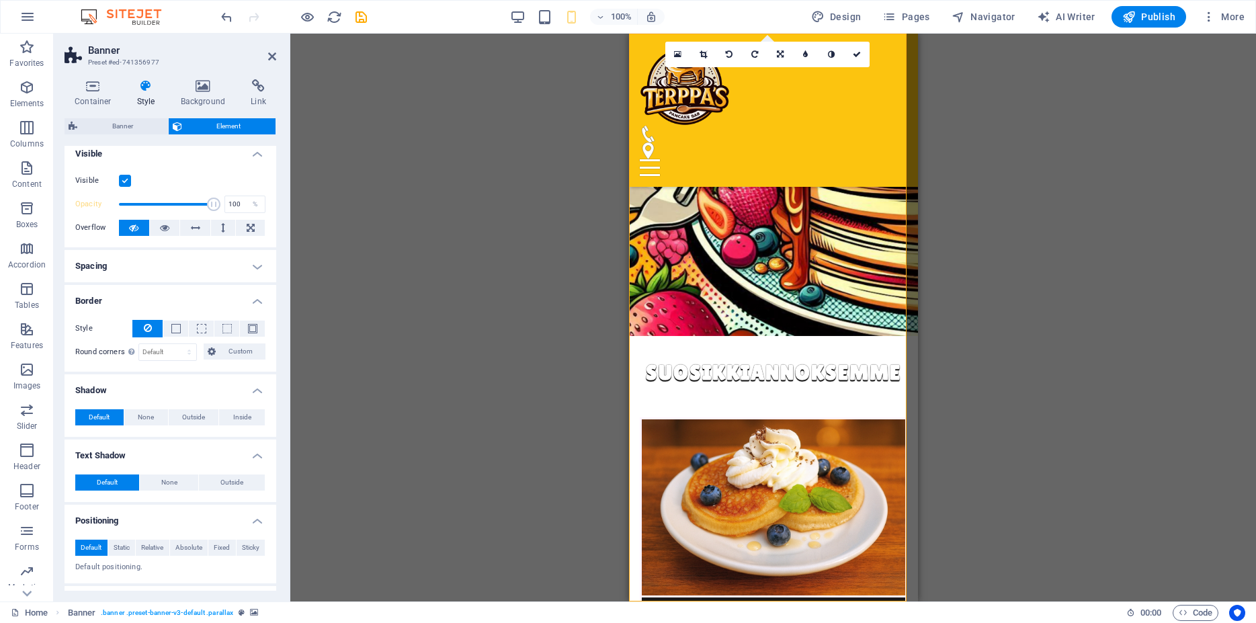
scroll to position [0, 0]
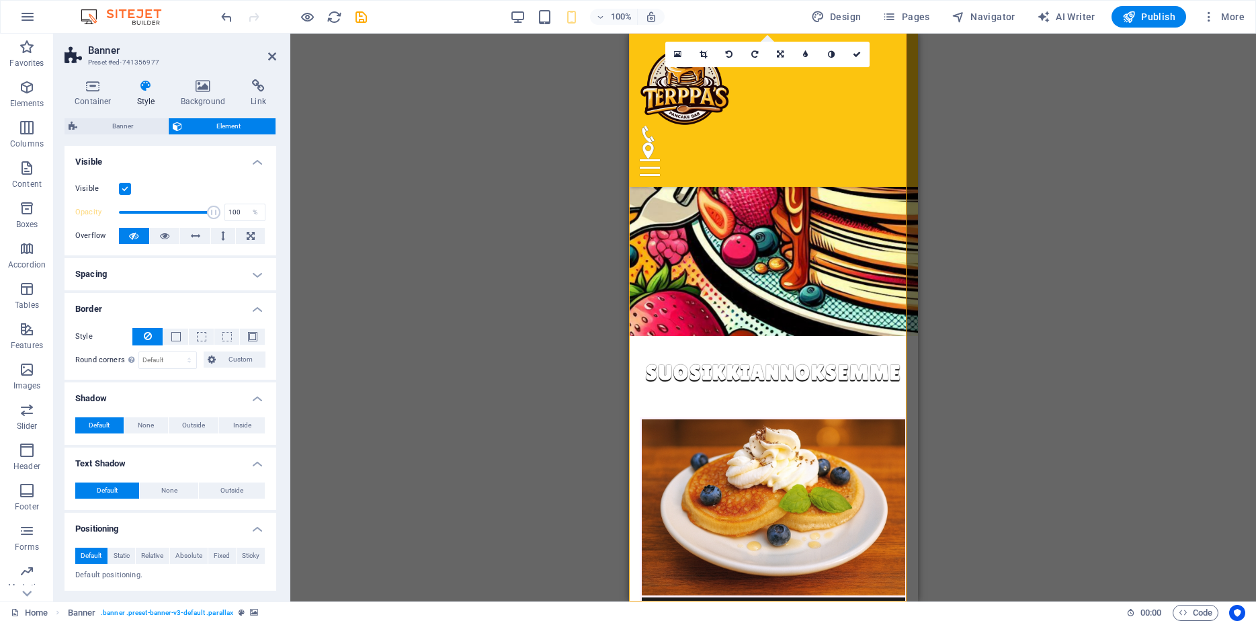
click at [168, 275] on h4 "Spacing" at bounding box center [170, 274] width 212 height 32
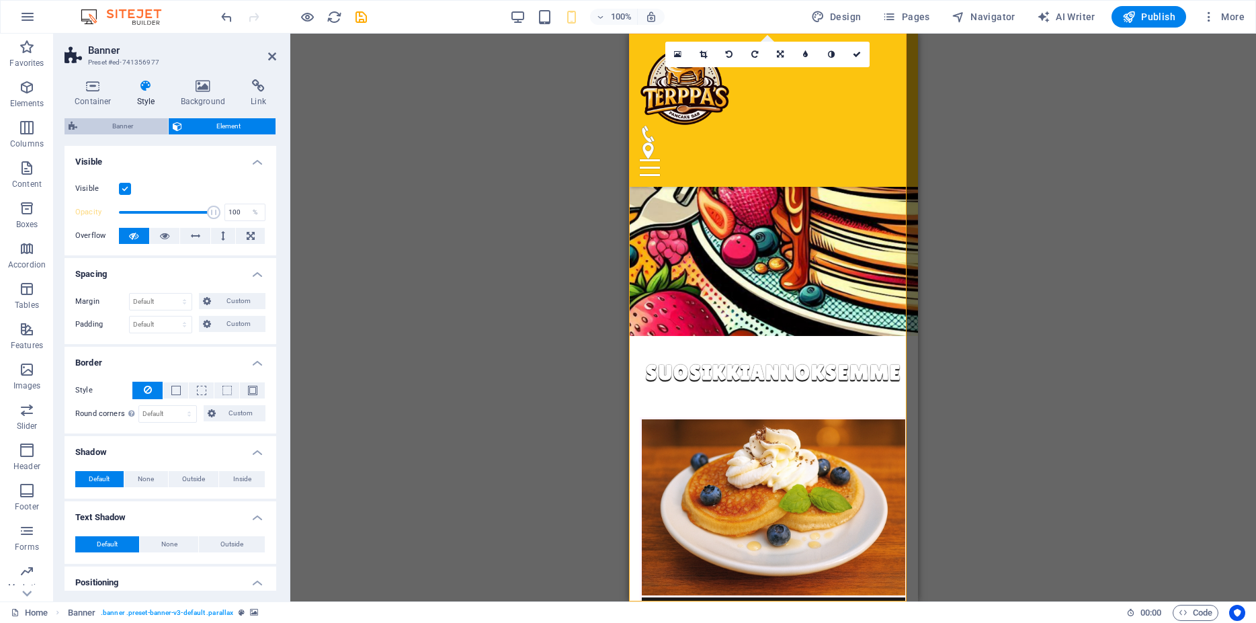
click at [140, 124] on span "Banner" at bounding box center [122, 126] width 83 height 16
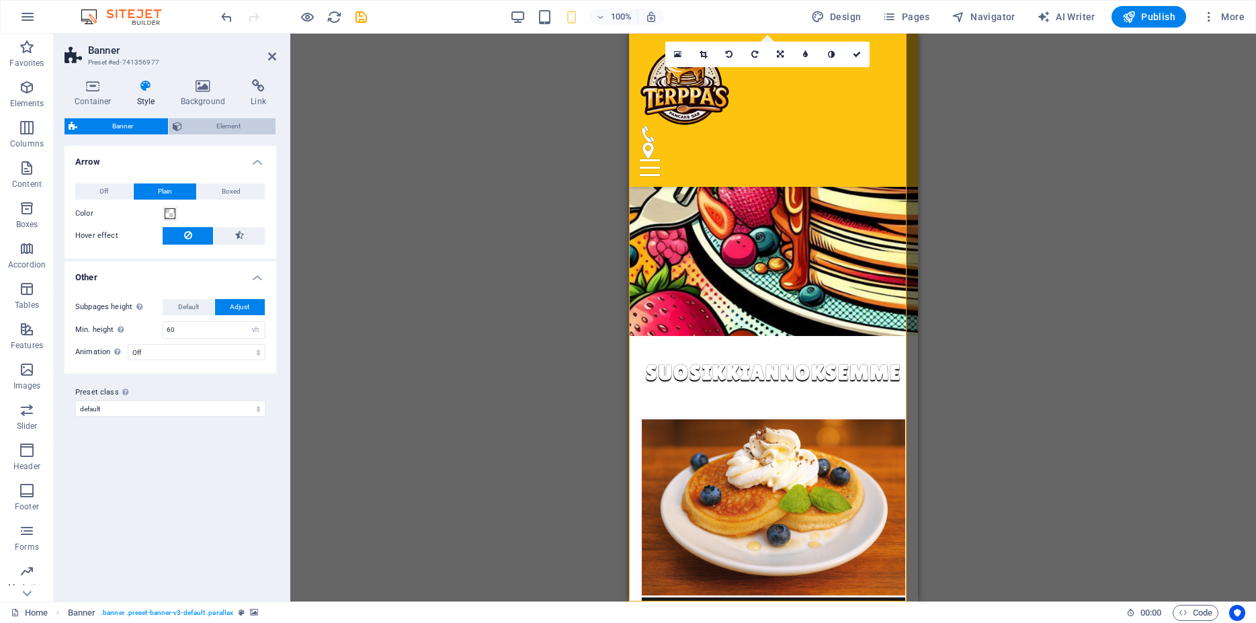
click at [200, 124] on span "Element" at bounding box center [229, 126] width 86 height 16
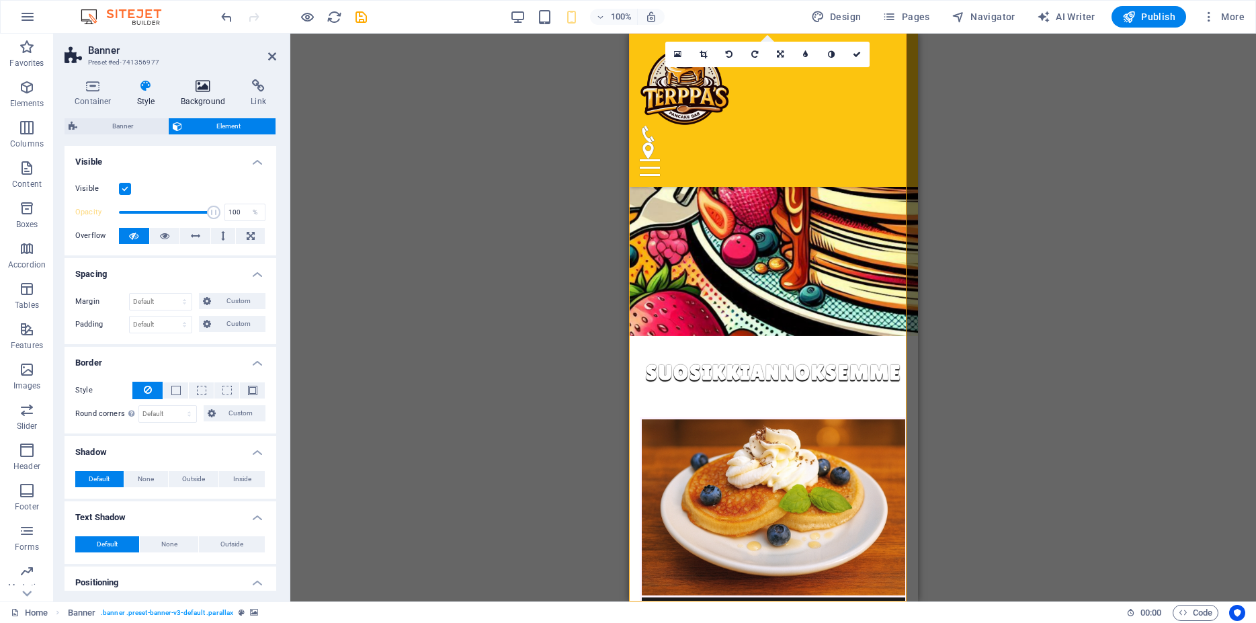
click at [198, 91] on icon at bounding box center [203, 85] width 65 height 13
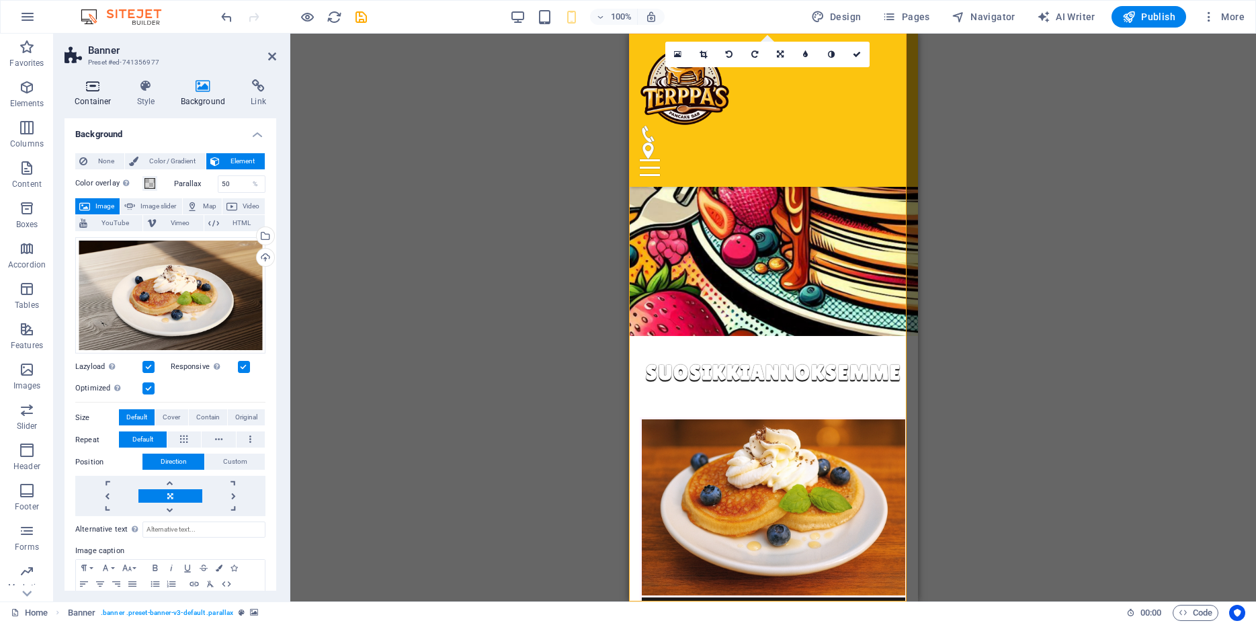
click at [95, 104] on h4 "Container" at bounding box center [95, 93] width 62 height 28
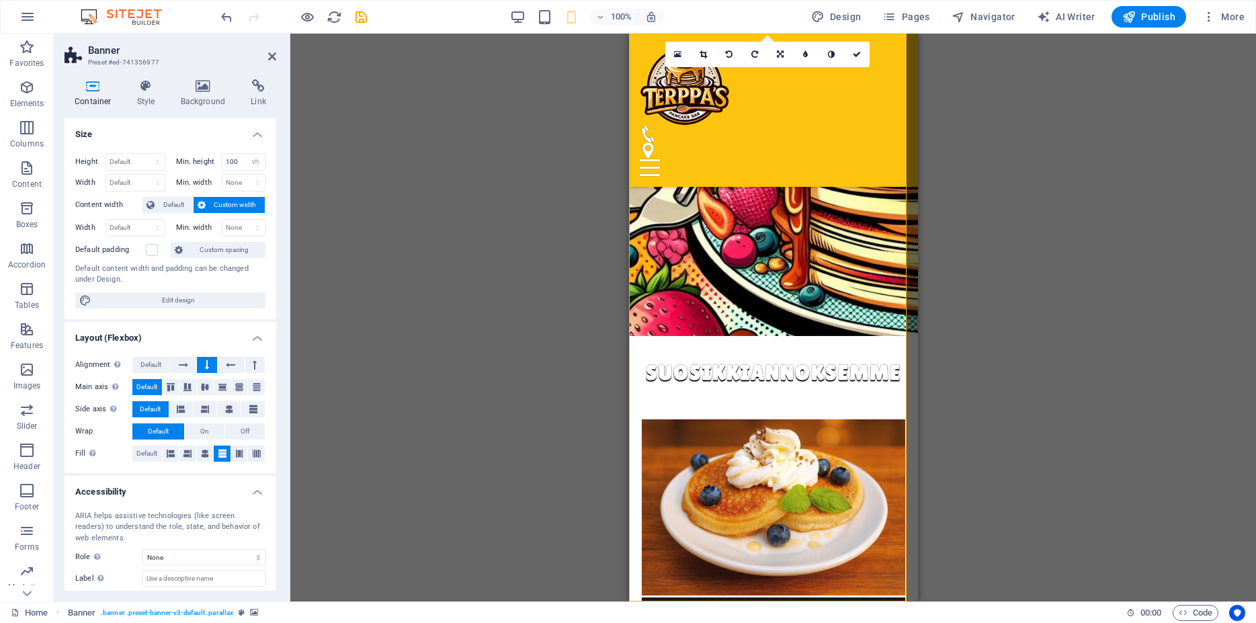
click at [224, 207] on span "Custom width" at bounding box center [236, 205] width 52 height 16
click at [106, 220] on select "Default px rem % em vh vw" at bounding box center [135, 228] width 58 height 16
click at [203, 208] on button "Custom width" at bounding box center [229, 205] width 72 height 16
click at [164, 303] on span "Edit design" at bounding box center [178, 300] width 166 height 16
select select "rem"
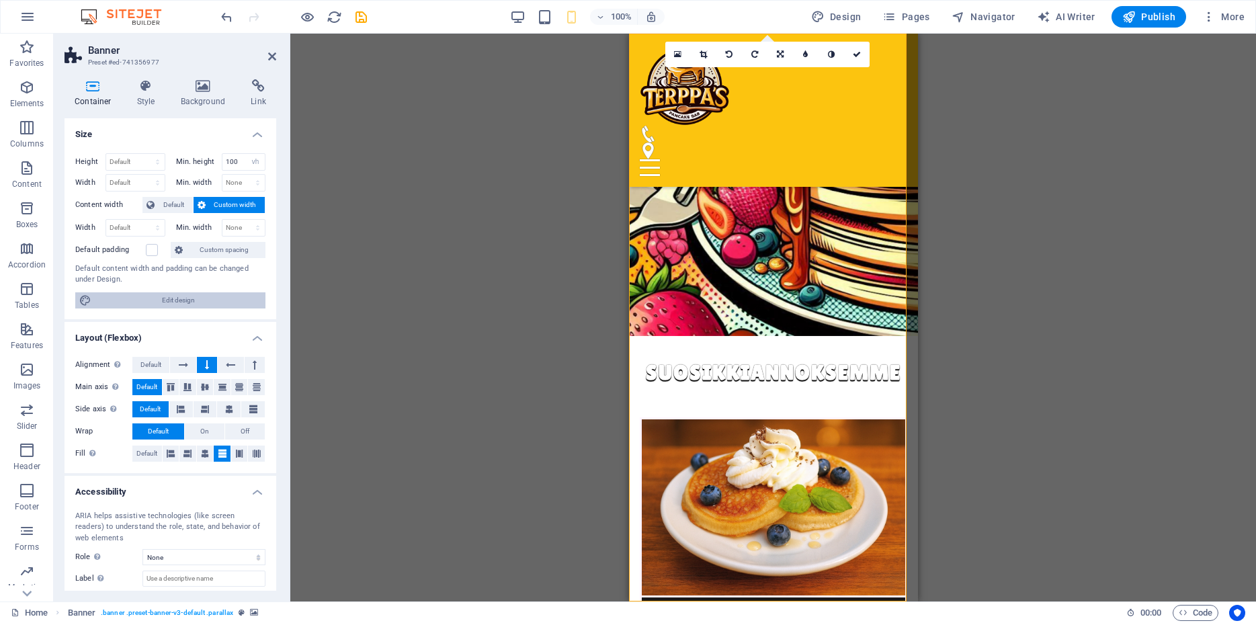
select select "ease-in-out"
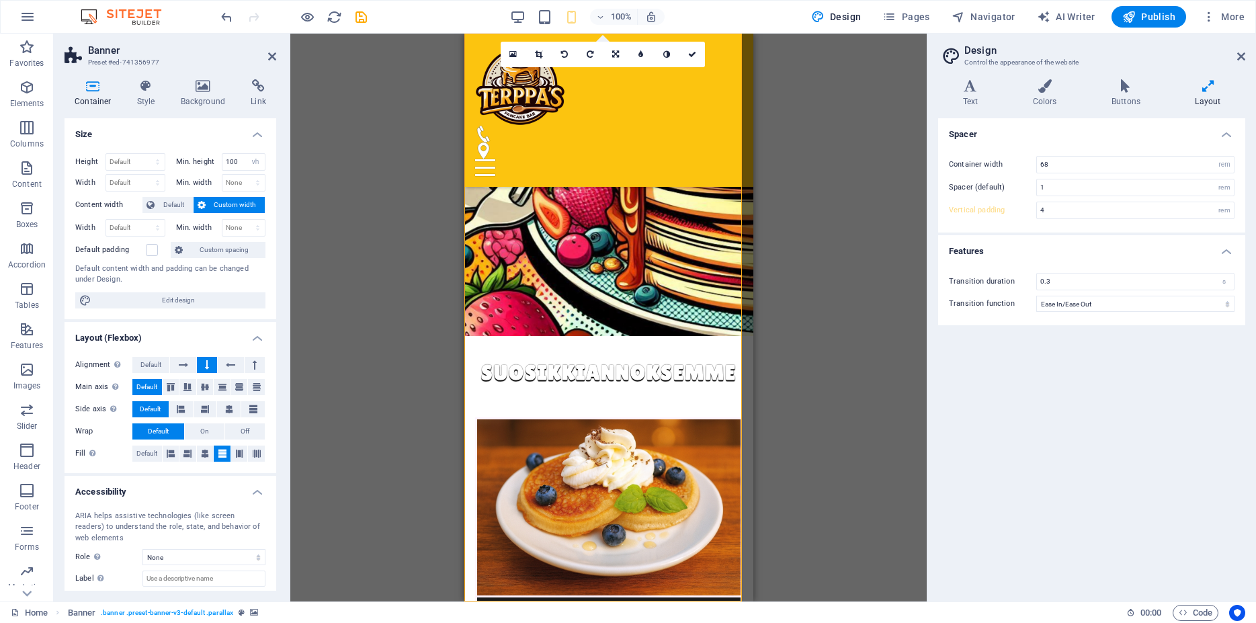
click at [204, 204] on button "Custom width" at bounding box center [229, 205] width 72 height 16
click at [978, 96] on h4 "Text" at bounding box center [973, 93] width 70 height 28
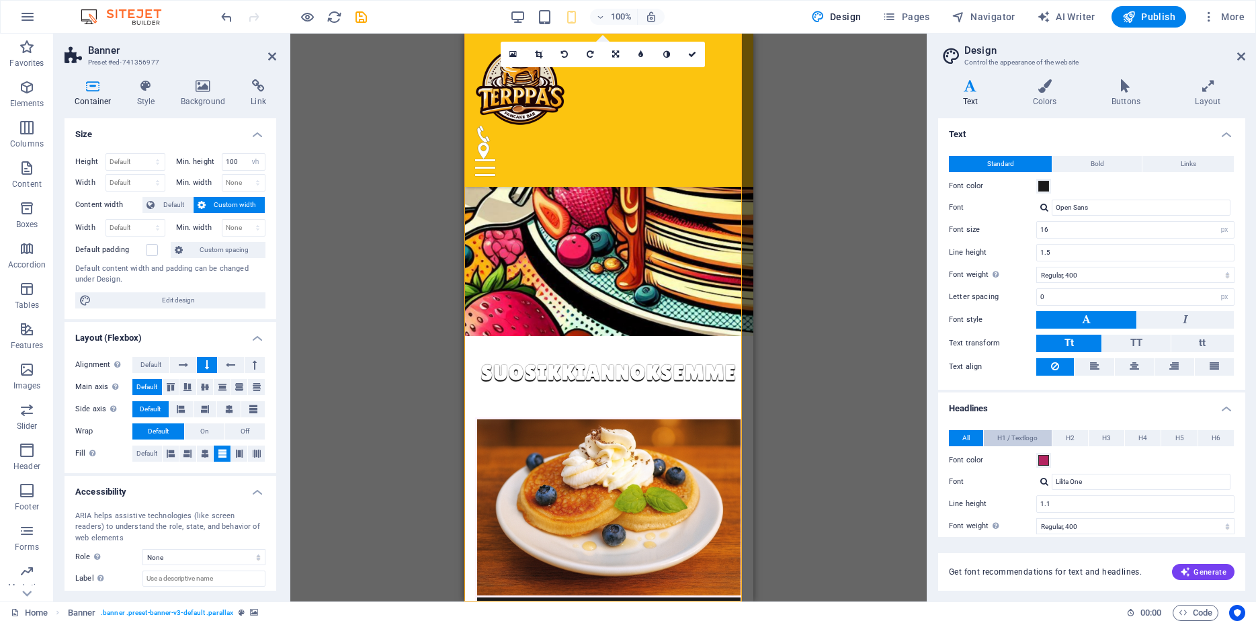
click at [1017, 437] on span "H1 / Textlogo" at bounding box center [1017, 438] width 40 height 16
click at [1066, 433] on span "H2" at bounding box center [1070, 438] width 9 height 16
click at [1015, 431] on span "H1 / Textlogo" at bounding box center [1017, 438] width 40 height 16
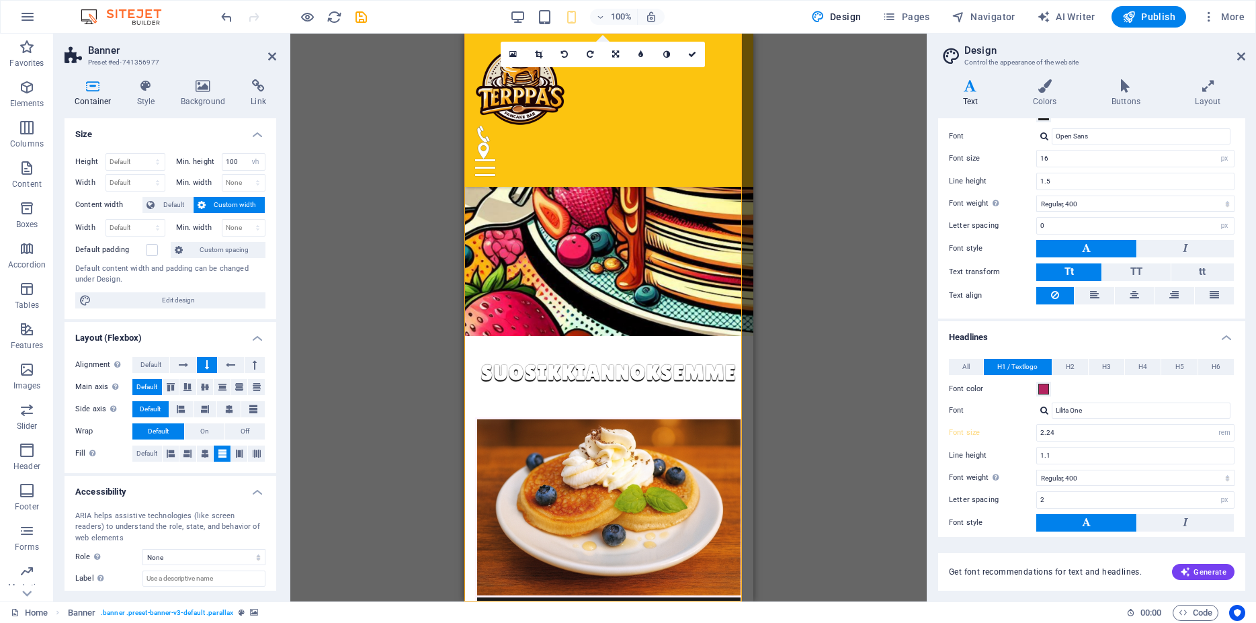
scroll to position [121, 0]
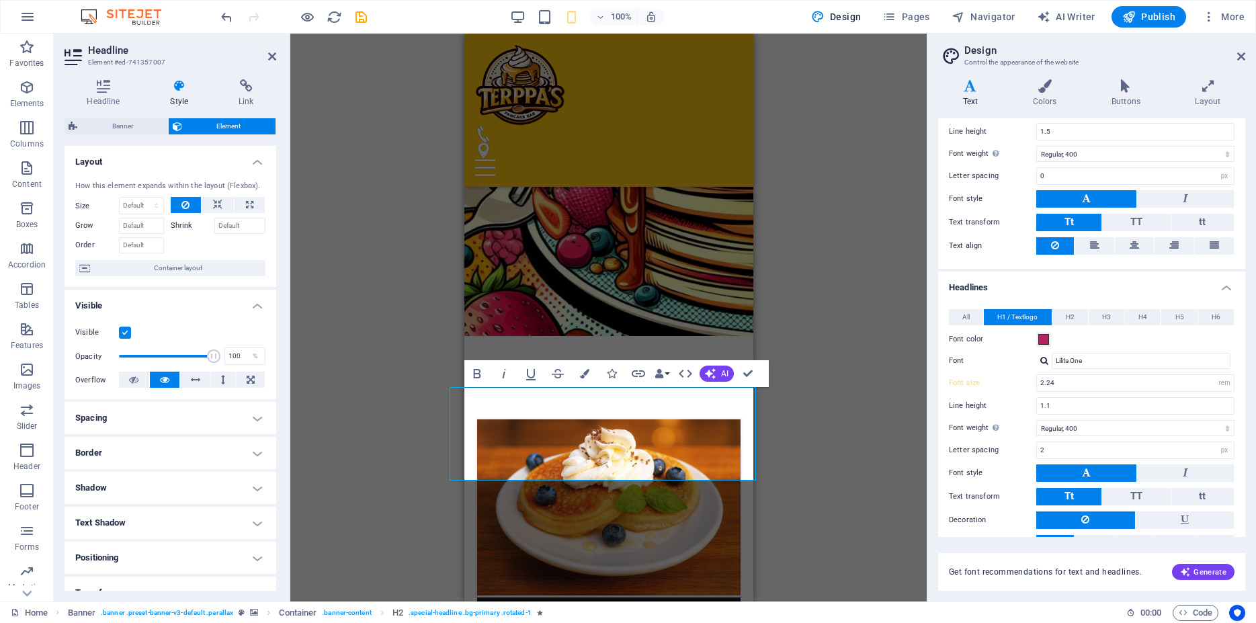
click at [808, 359] on div "Menu Banner Banner Menu Bar Container Banner Image H2 H2 Bold Italic Underline …" at bounding box center [608, 318] width 636 height 568
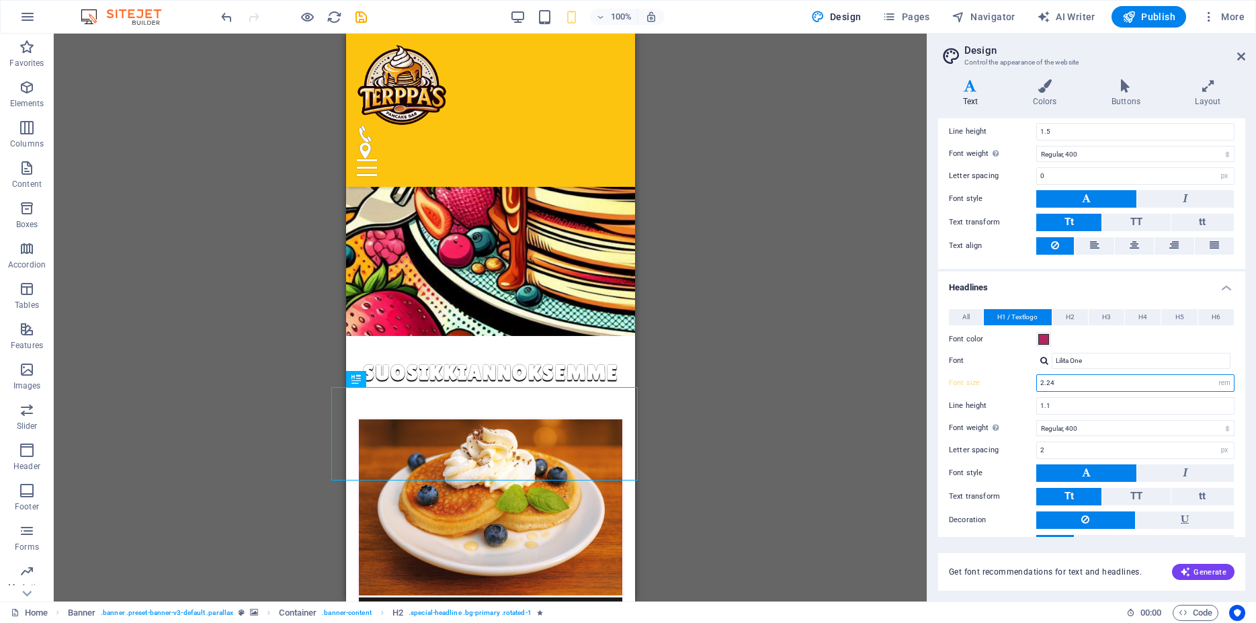
click at [1069, 384] on input "2.24" at bounding box center [1135, 383] width 197 height 16
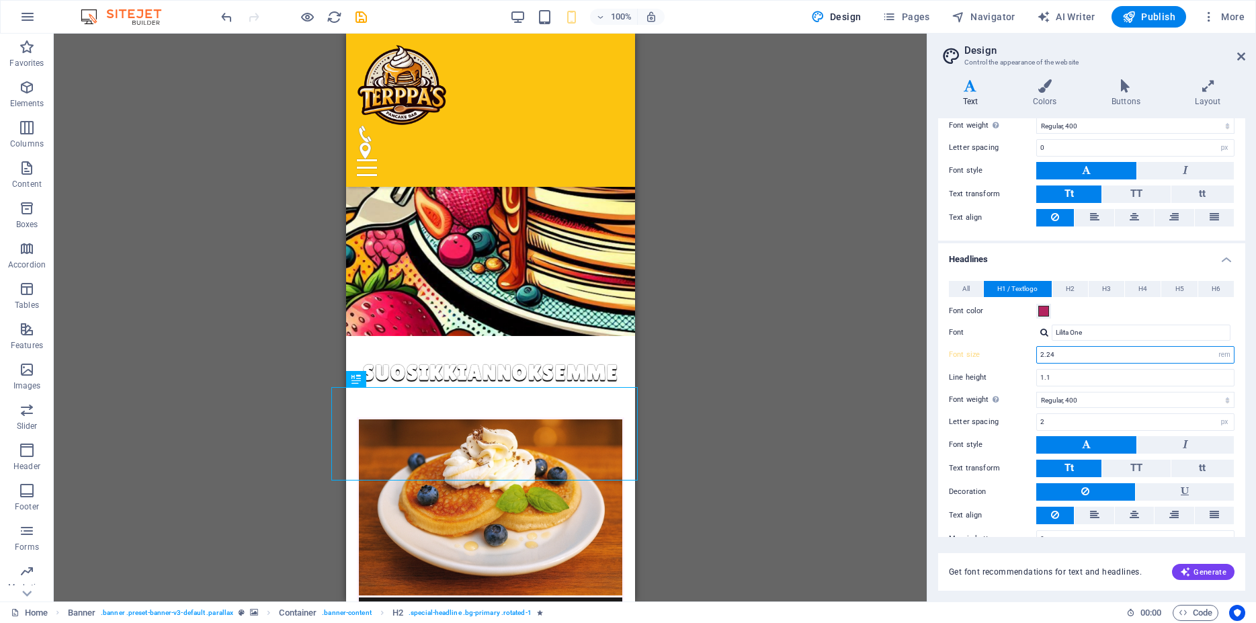
scroll to position [171, 0]
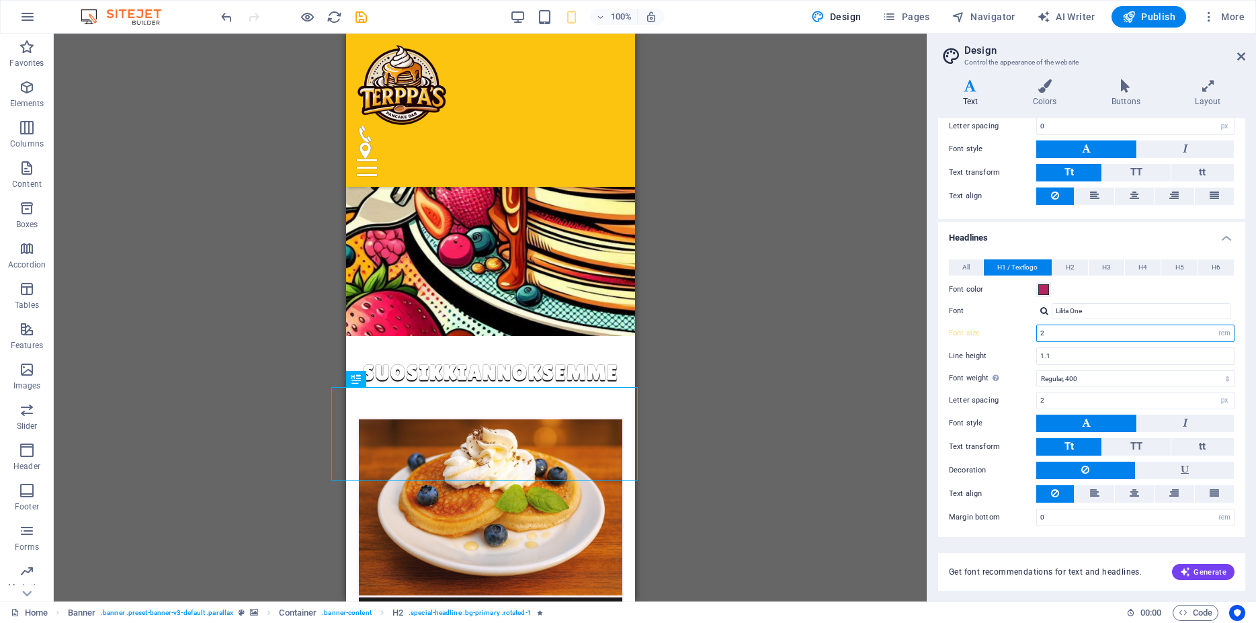
click at [1092, 338] on input "2" at bounding box center [1135, 333] width 197 height 16
type input "2.24"
click at [1076, 363] on input "1.1" at bounding box center [1135, 356] width 197 height 16
click at [357, 379] on icon at bounding box center [355, 379] width 9 height 16
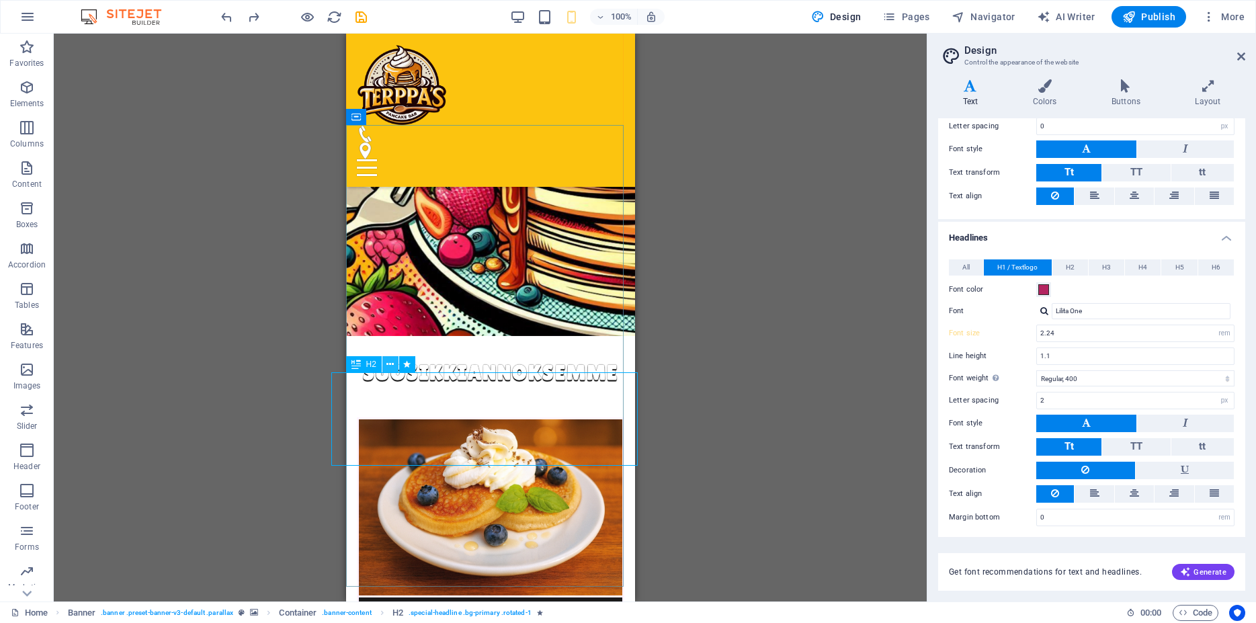
click at [388, 364] on icon at bounding box center [389, 364] width 7 height 14
click at [817, 276] on div "Menu Banner Banner Menu Bar Container Banner Image H2 H2" at bounding box center [490, 318] width 873 height 568
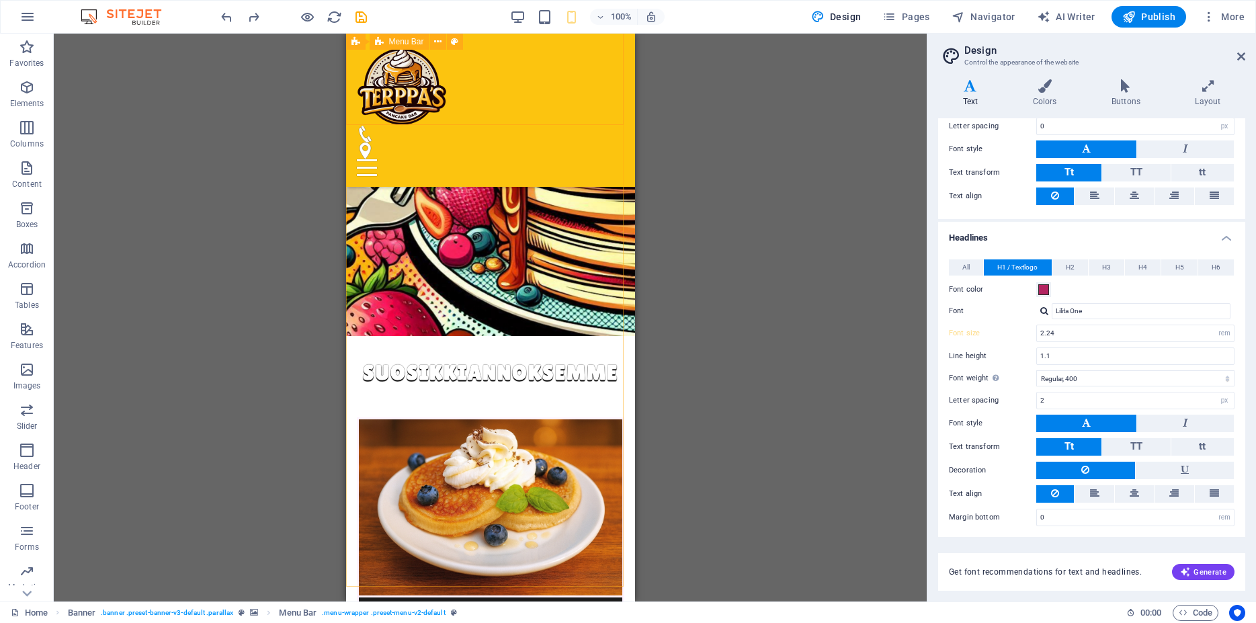
click at [419, 44] on span "Menu Bar" at bounding box center [406, 42] width 35 height 8
click at [434, 42] on button at bounding box center [438, 42] width 16 height 16
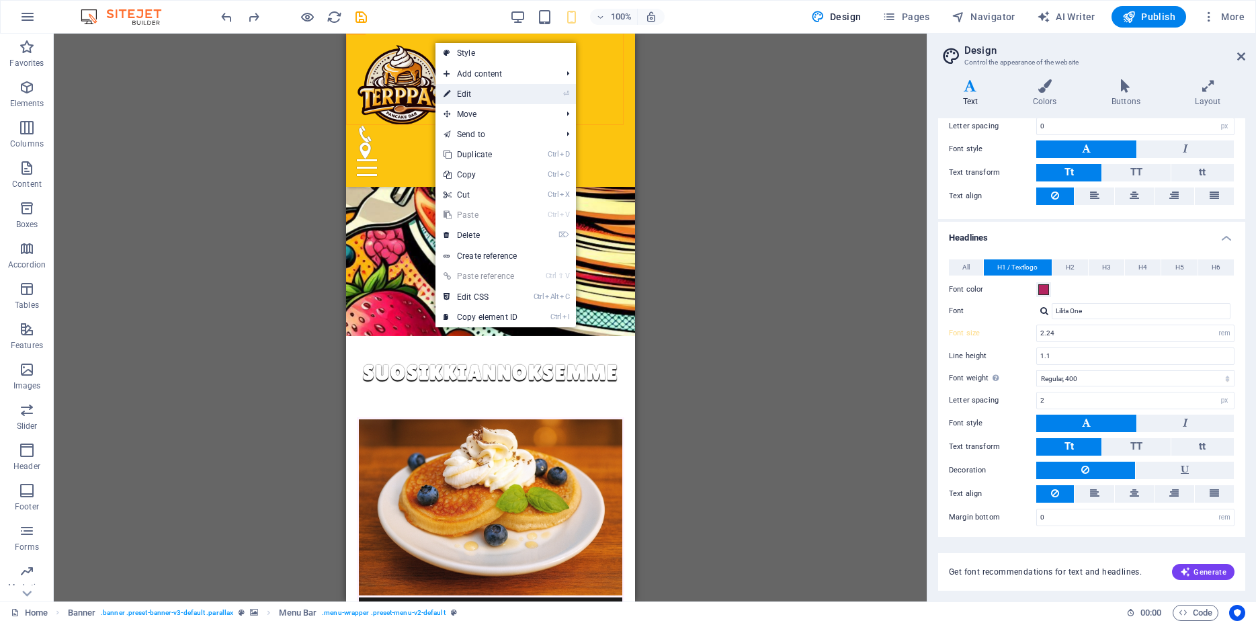
click at [488, 88] on link "⏎ Edit" at bounding box center [480, 94] width 90 height 20
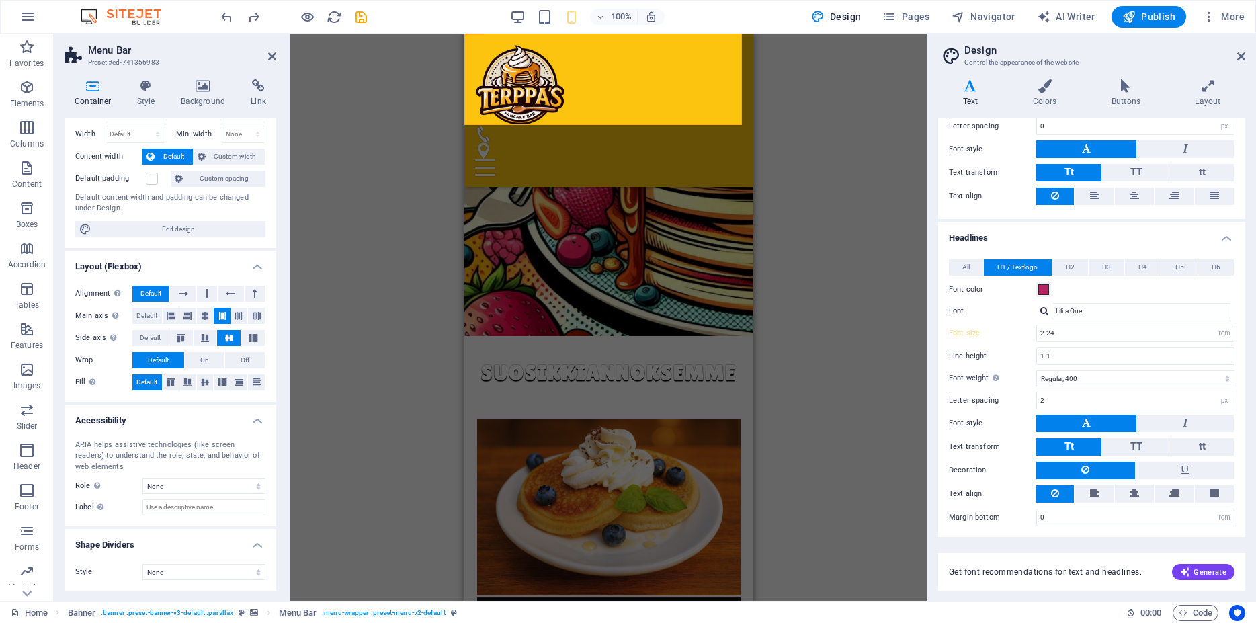
scroll to position [0, 0]
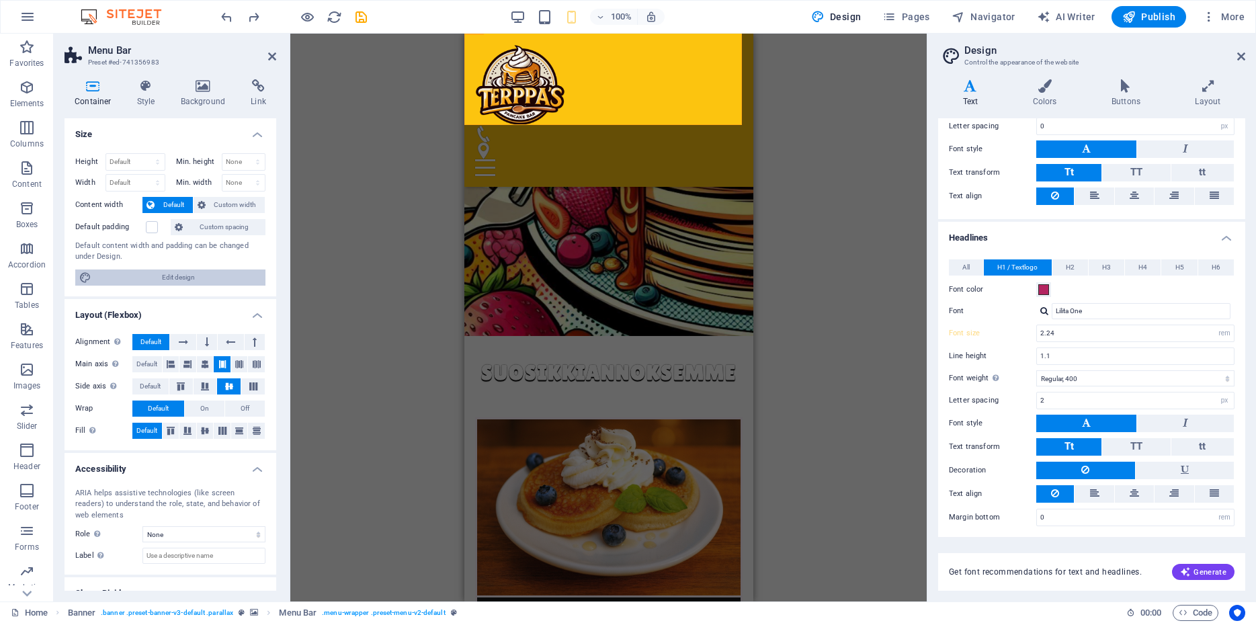
click at [187, 279] on span "Edit design" at bounding box center [178, 277] width 166 height 16
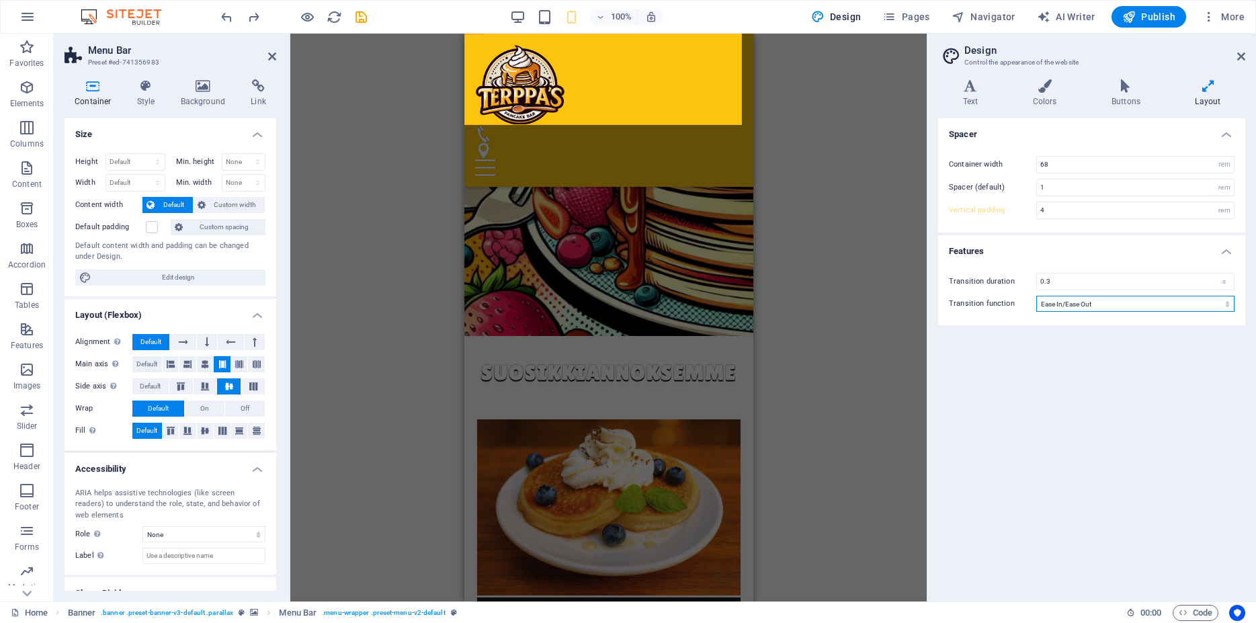
click at [1036, 296] on select "Ease Ease In Ease Out Ease In/Ease Out Linear" at bounding box center [1135, 304] width 198 height 16
drag, startPoint x: 1104, startPoint y: 304, endPoint x: 1081, endPoint y: 257, distance: 52.3
click at [1081, 257] on h4 "Features" at bounding box center [1091, 247] width 307 height 24
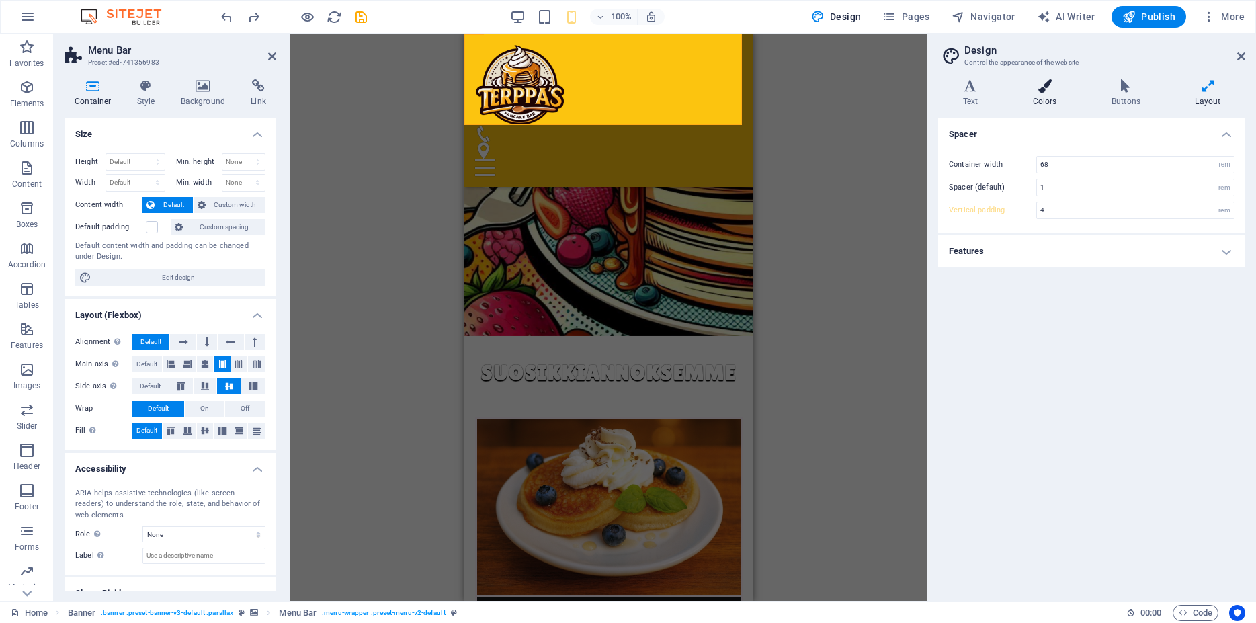
click at [1039, 105] on h4 "Colors" at bounding box center [1047, 93] width 79 height 28
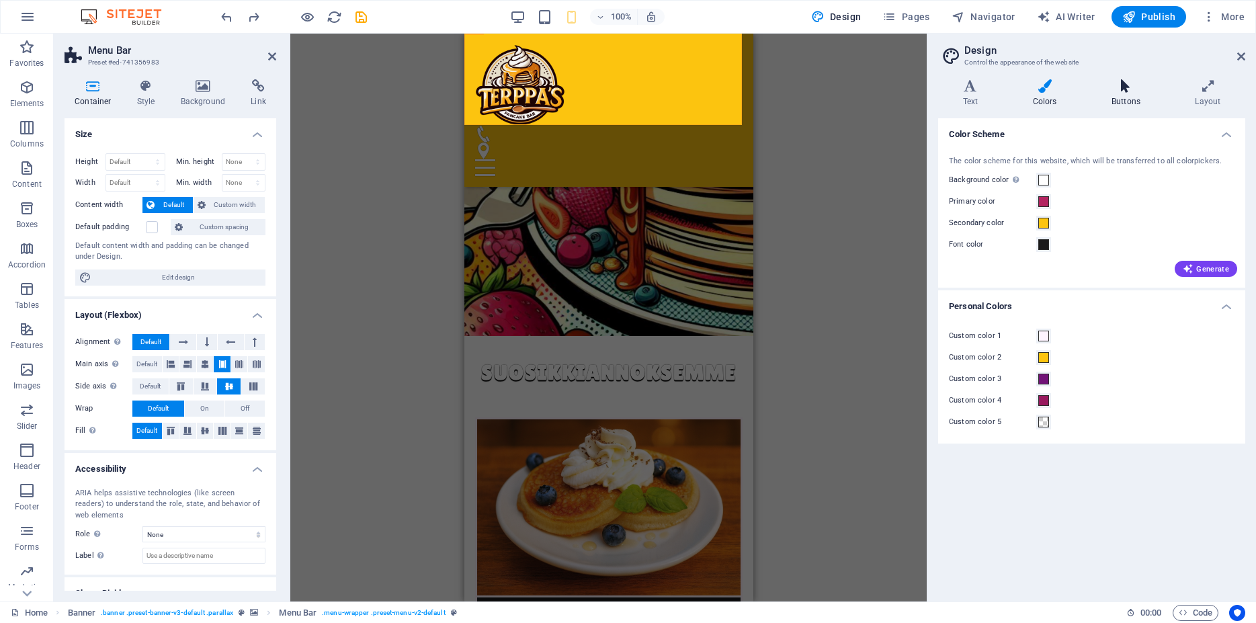
click at [1119, 103] on h4 "Buttons" at bounding box center [1127, 93] width 83 height 28
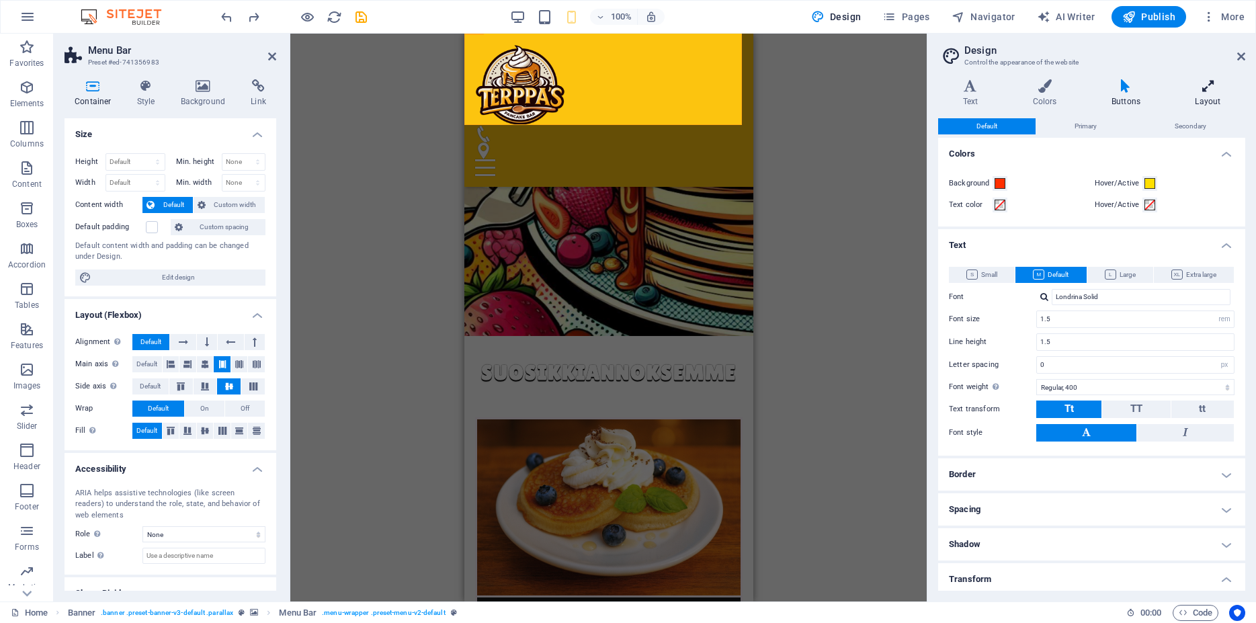
click at [1197, 93] on h4 "Layout" at bounding box center [1207, 93] width 75 height 28
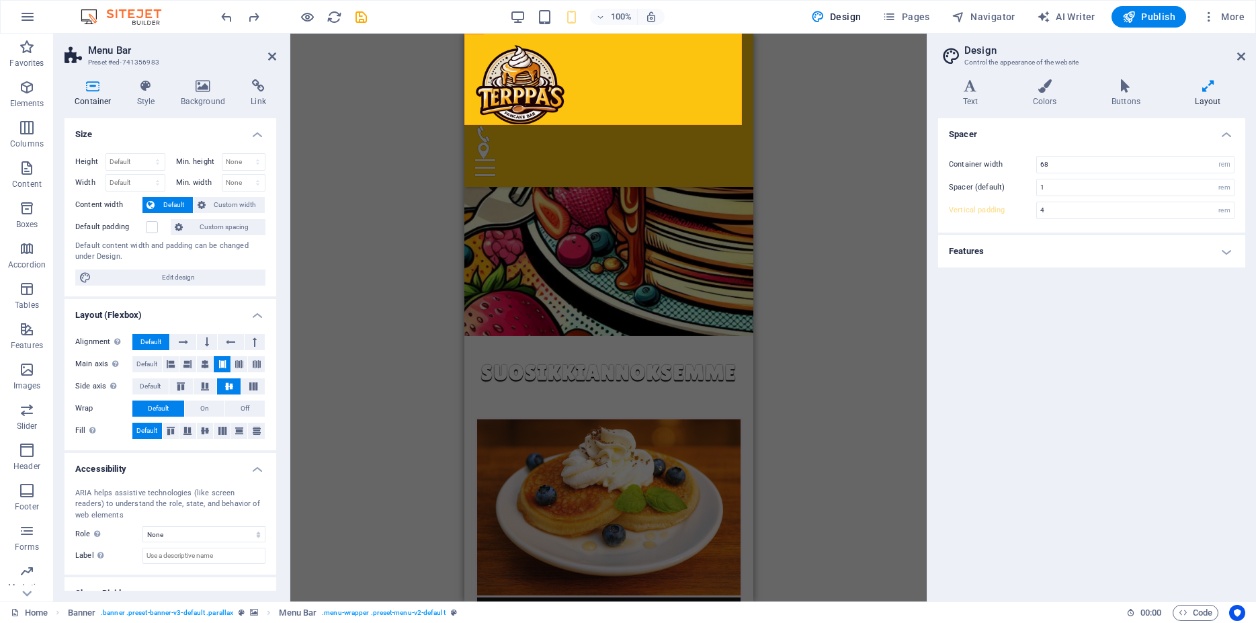
click at [826, 279] on div "Menu Banner Banner Menu Bar Container Banner Image H2 H2 Drag here to replace t…" at bounding box center [608, 318] width 636 height 568
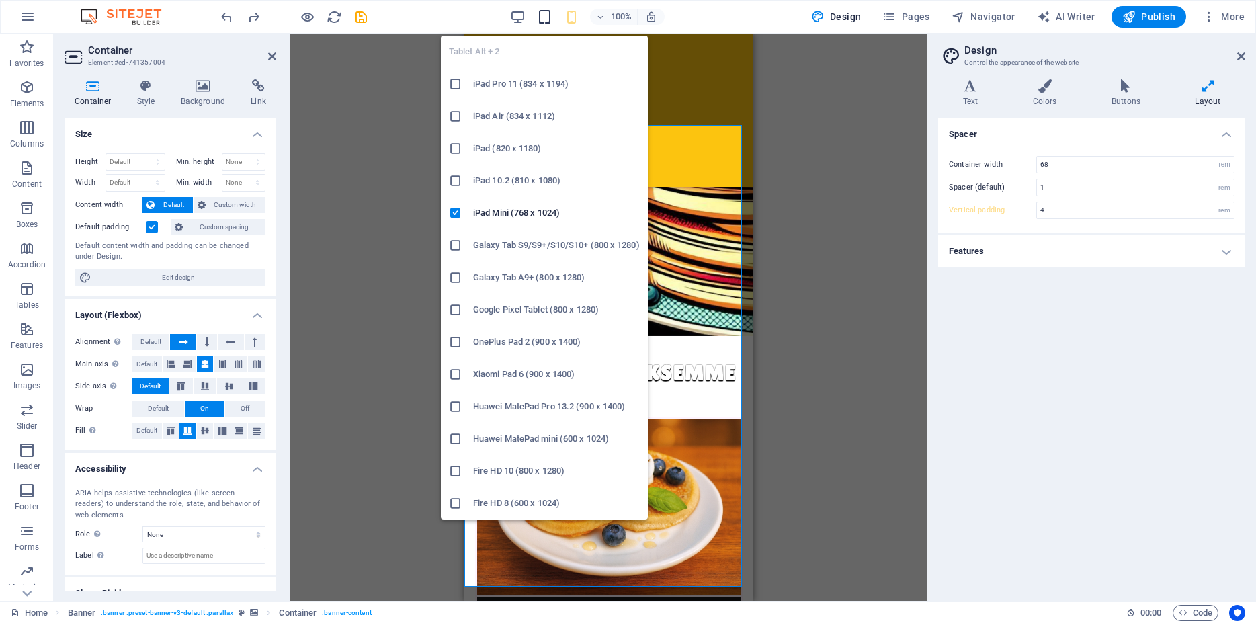
click at [546, 21] on icon "button" at bounding box center [544, 16] width 15 height 15
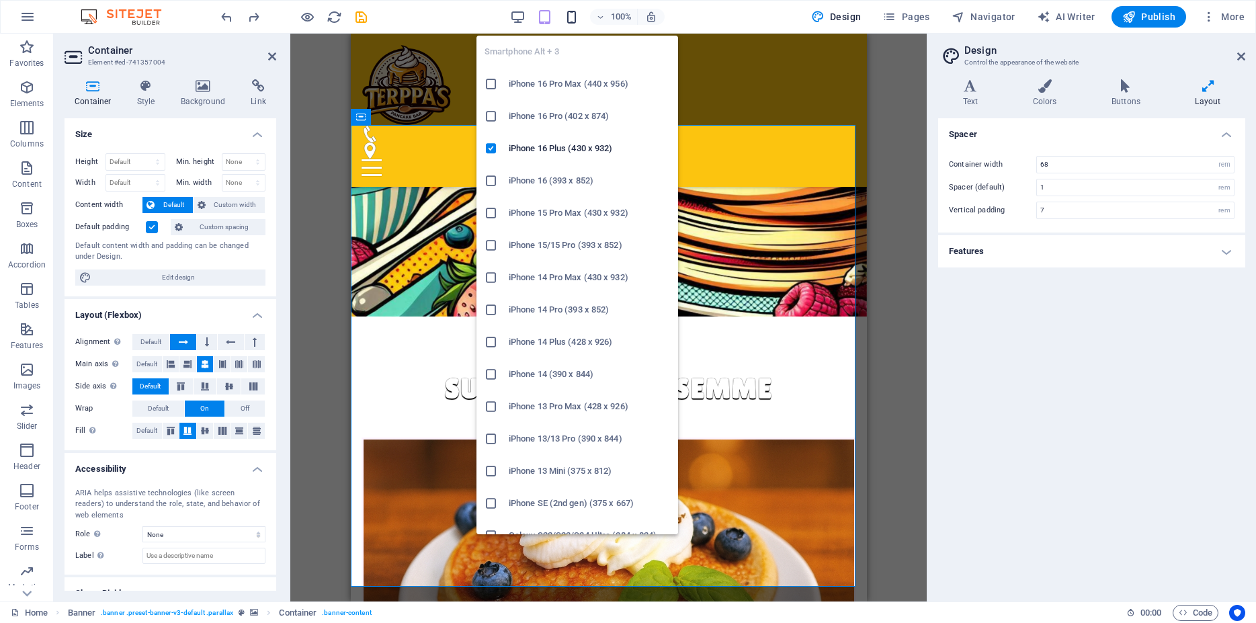
click at [578, 19] on icon "button" at bounding box center [571, 16] width 15 height 15
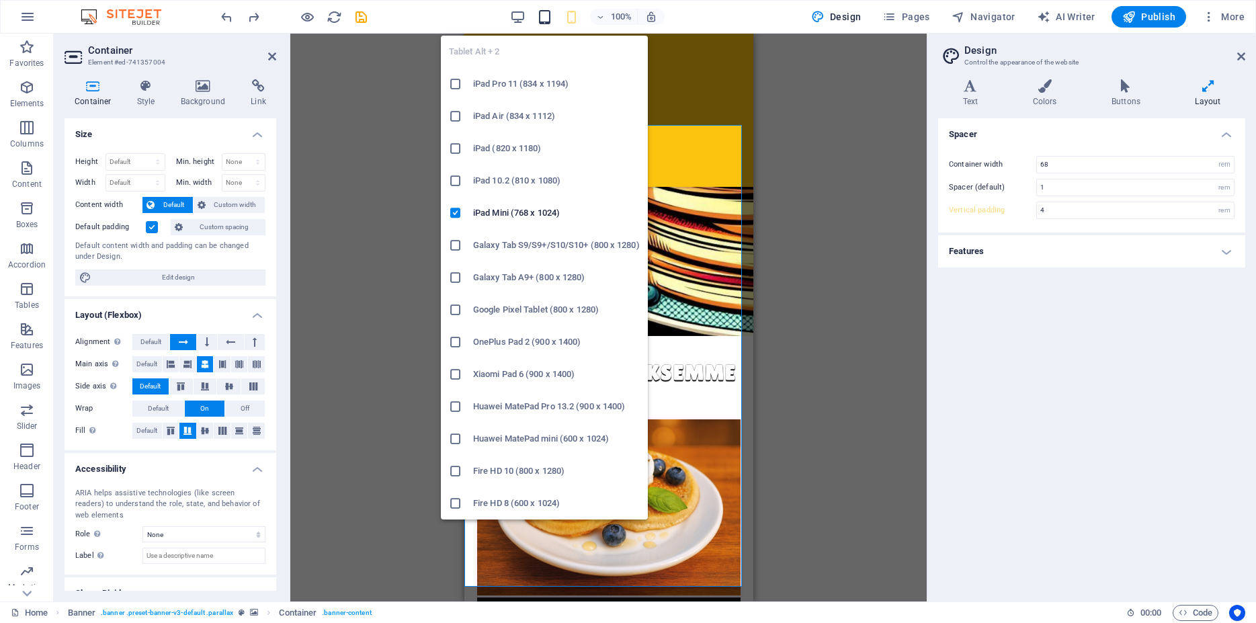
click at [547, 21] on icon "button" at bounding box center [544, 16] width 15 height 15
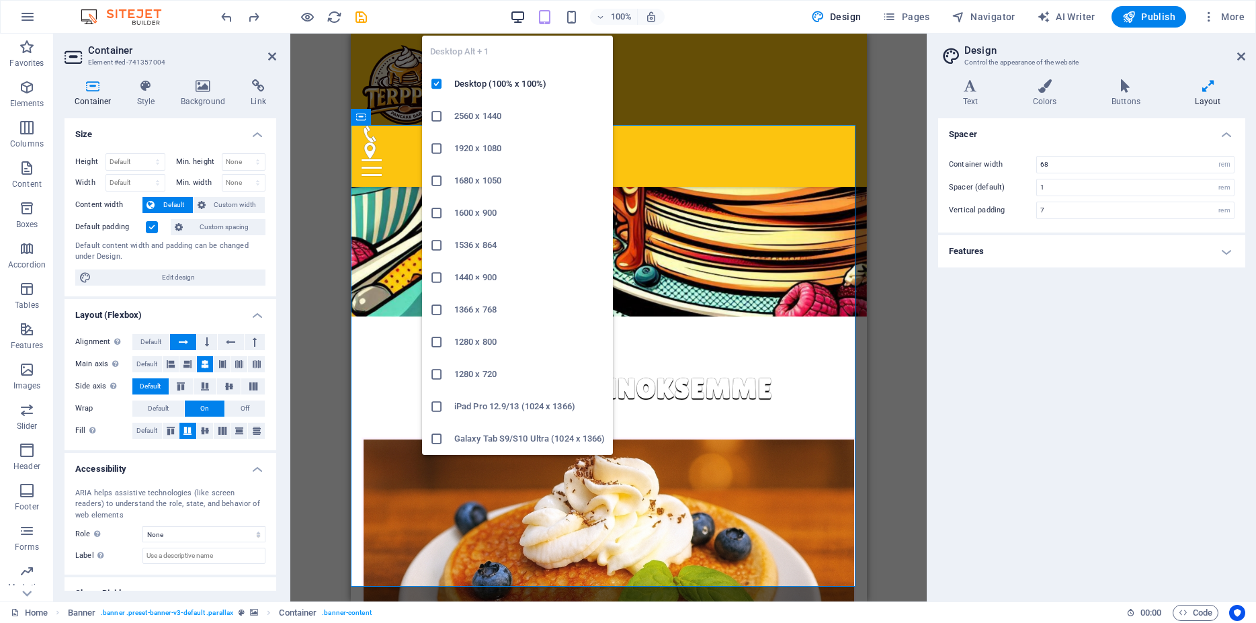
click at [516, 13] on icon "button" at bounding box center [517, 16] width 15 height 15
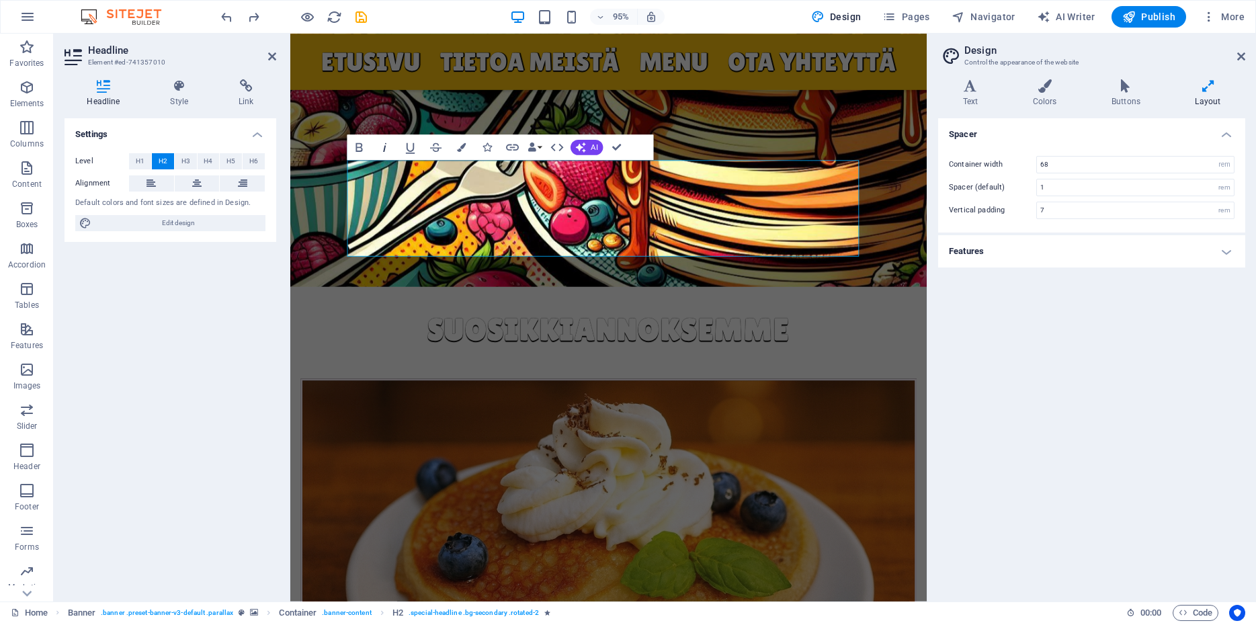
click at [385, 144] on icon "button" at bounding box center [384, 146] width 15 height 15
click at [385, 143] on icon "button" at bounding box center [384, 146] width 15 height 15
click at [971, 93] on h4 "Text" at bounding box center [973, 93] width 70 height 28
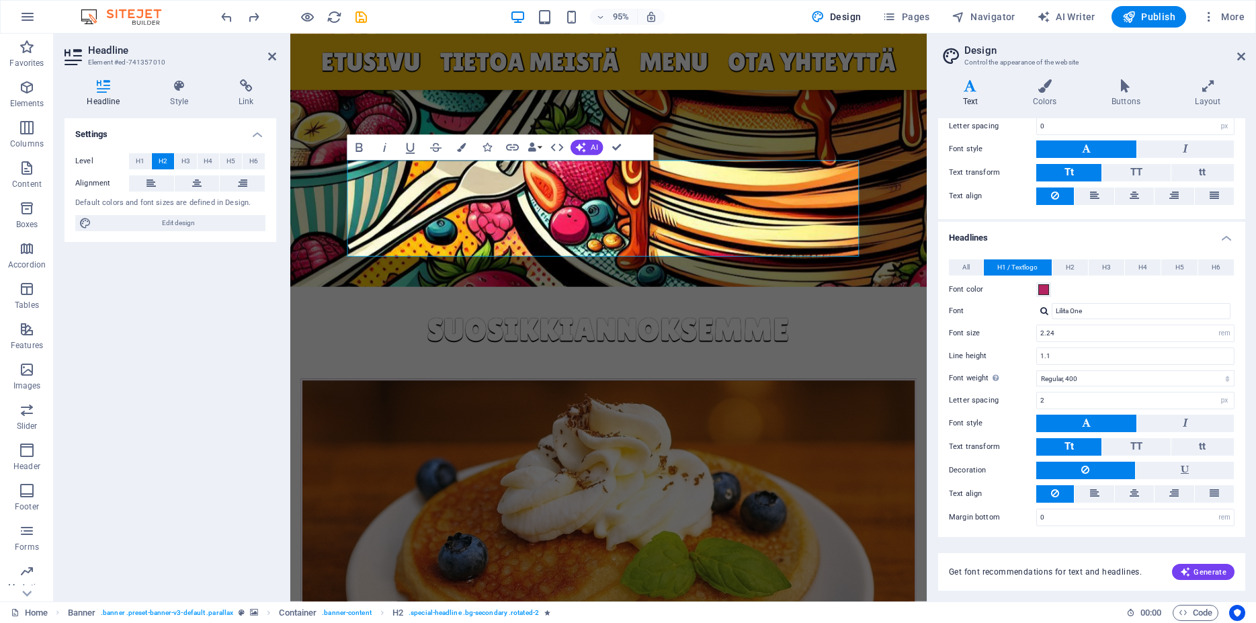
scroll to position [171, 0]
click at [1073, 266] on button "H2" at bounding box center [1070, 267] width 36 height 16
click at [1102, 266] on span "H3" at bounding box center [1106, 267] width 9 height 16
click at [1138, 265] on span "H4" at bounding box center [1142, 267] width 9 height 16
click at [1025, 266] on span "H1 / Textlogo" at bounding box center [1017, 267] width 40 height 16
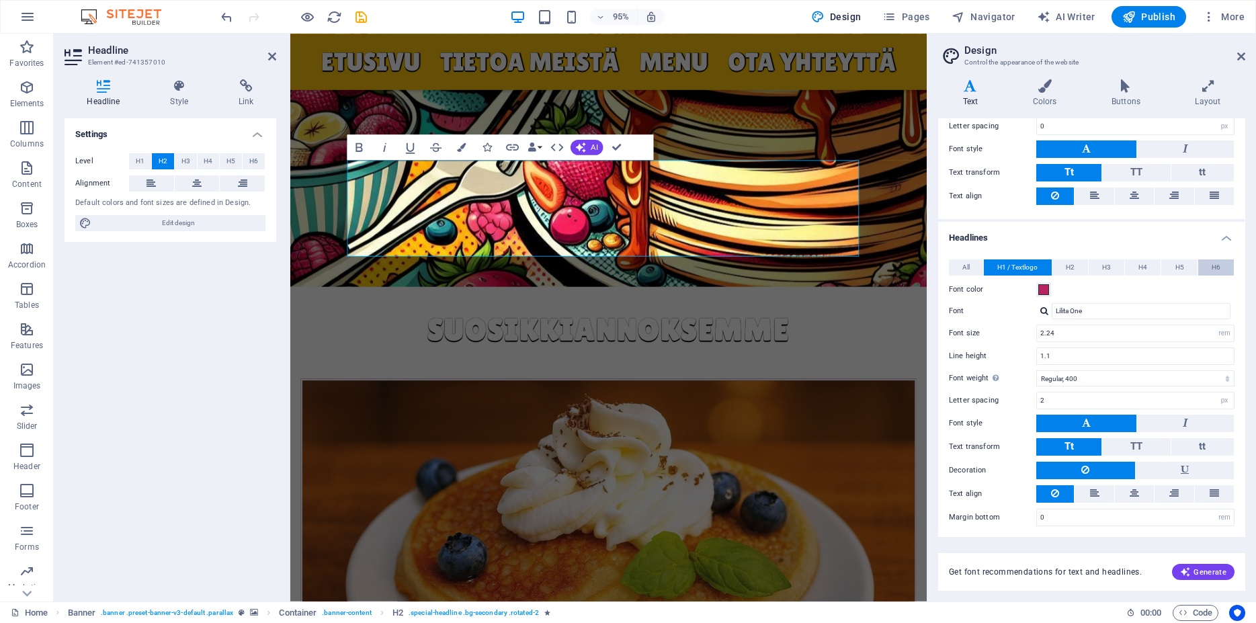
click at [1198, 269] on button "H6" at bounding box center [1216, 267] width 36 height 16
click at [1017, 263] on span "H1 / Textlogo" at bounding box center [1017, 267] width 40 height 16
click at [556, 148] on icon "button" at bounding box center [557, 146] width 15 height 15
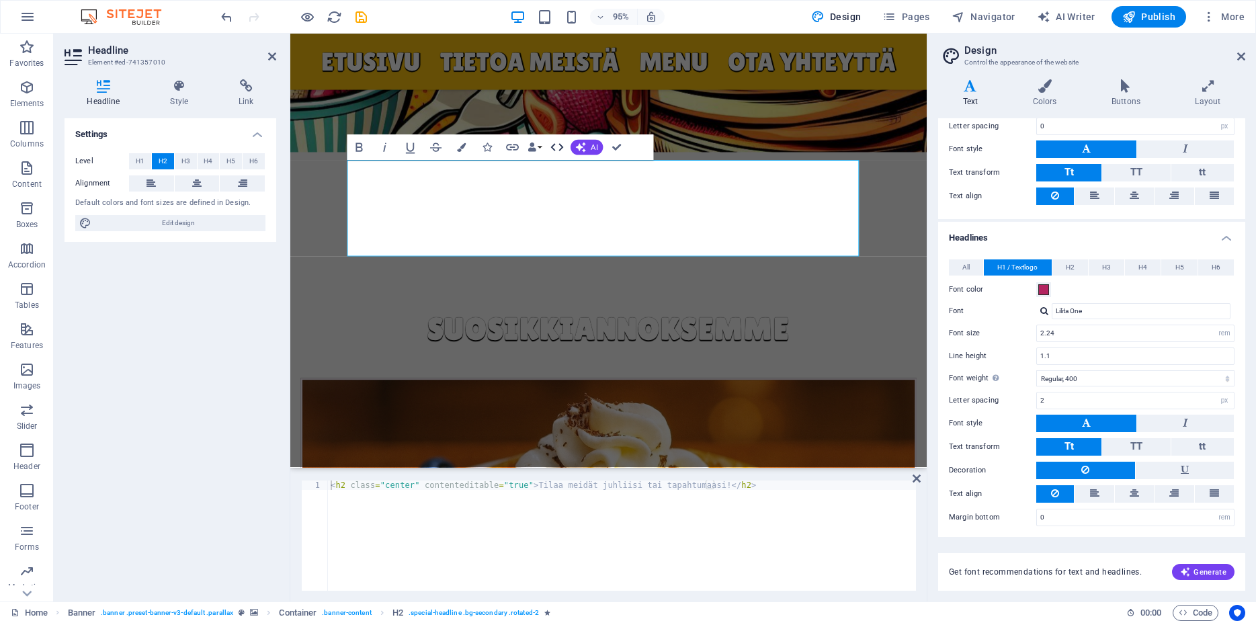
click at [556, 148] on icon "button" at bounding box center [557, 146] width 15 height 15
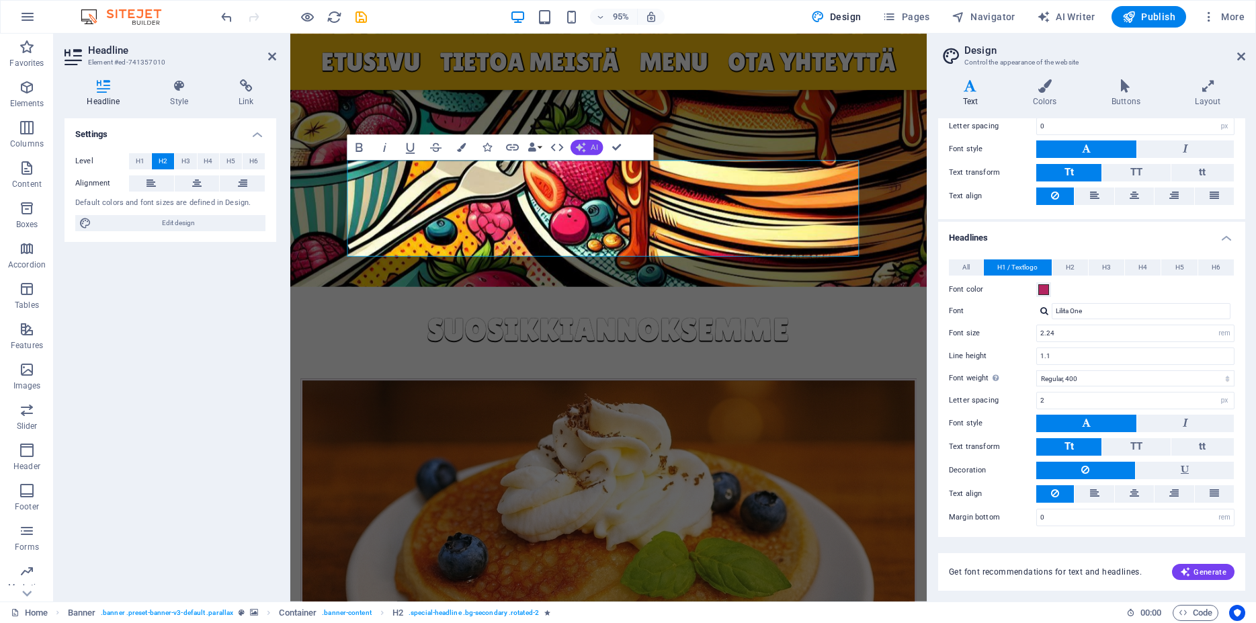
click at [582, 148] on icon "button" at bounding box center [581, 147] width 10 height 10
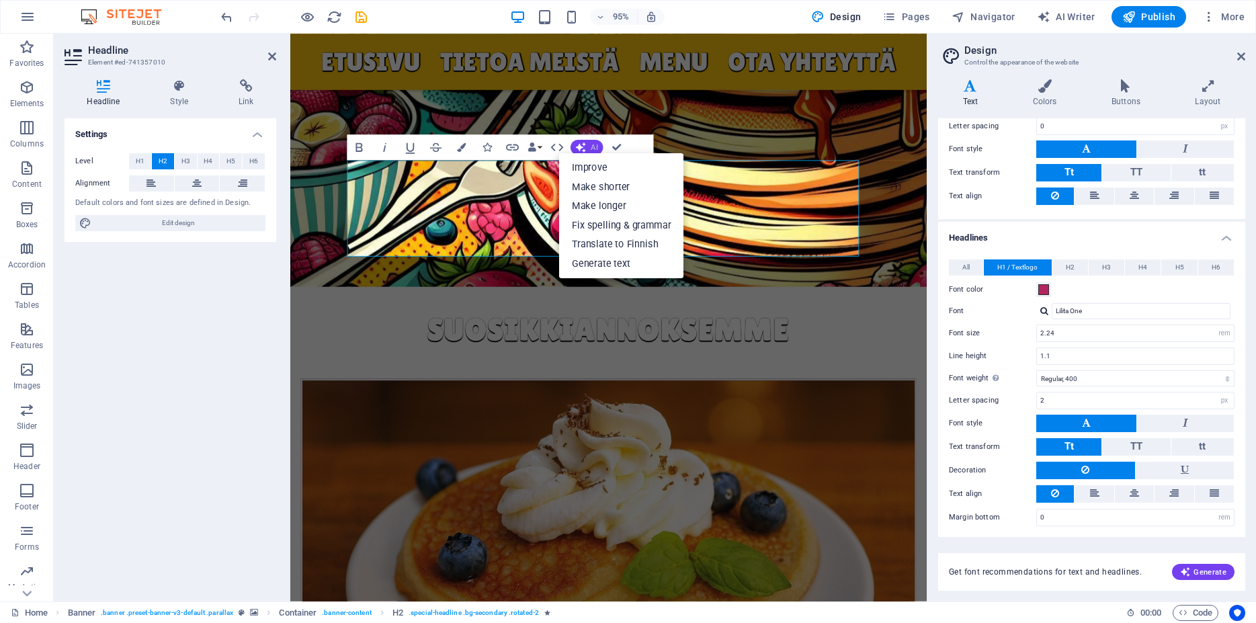
click at [593, 141] on button "AI" at bounding box center [586, 146] width 32 height 15
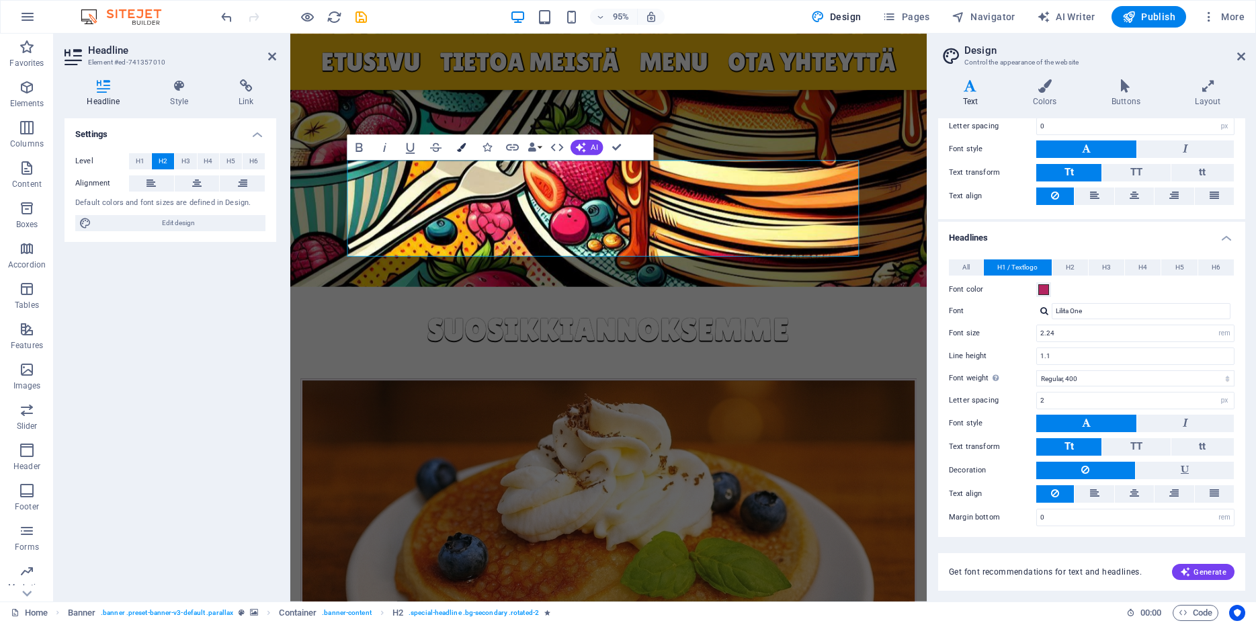
click at [462, 150] on icon "button" at bounding box center [461, 146] width 9 height 9
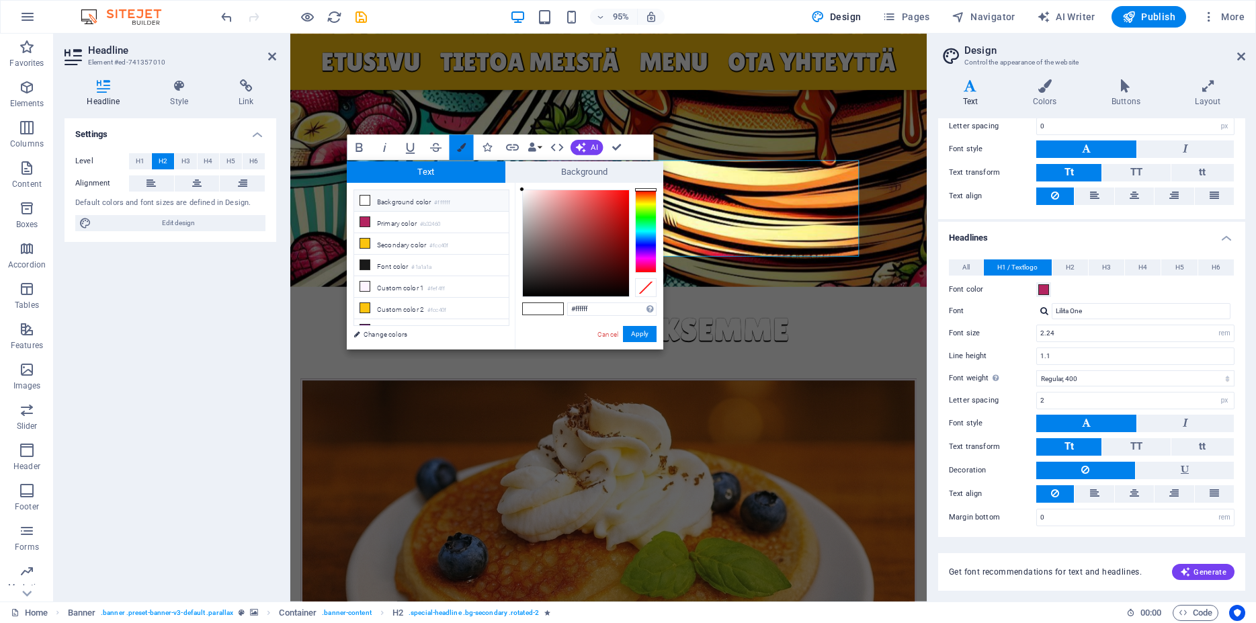
click at [462, 150] on icon "button" at bounding box center [461, 146] width 9 height 9
click at [474, 146] on div "Bold Italic Underline Strikethrough Colors Icons Link Data Bindings Company Fir…" at bounding box center [488, 147] width 282 height 26
click at [615, 330] on link "Cancel" at bounding box center [608, 334] width 24 height 10
